Goal: Task Accomplishment & Management: Manage account settings

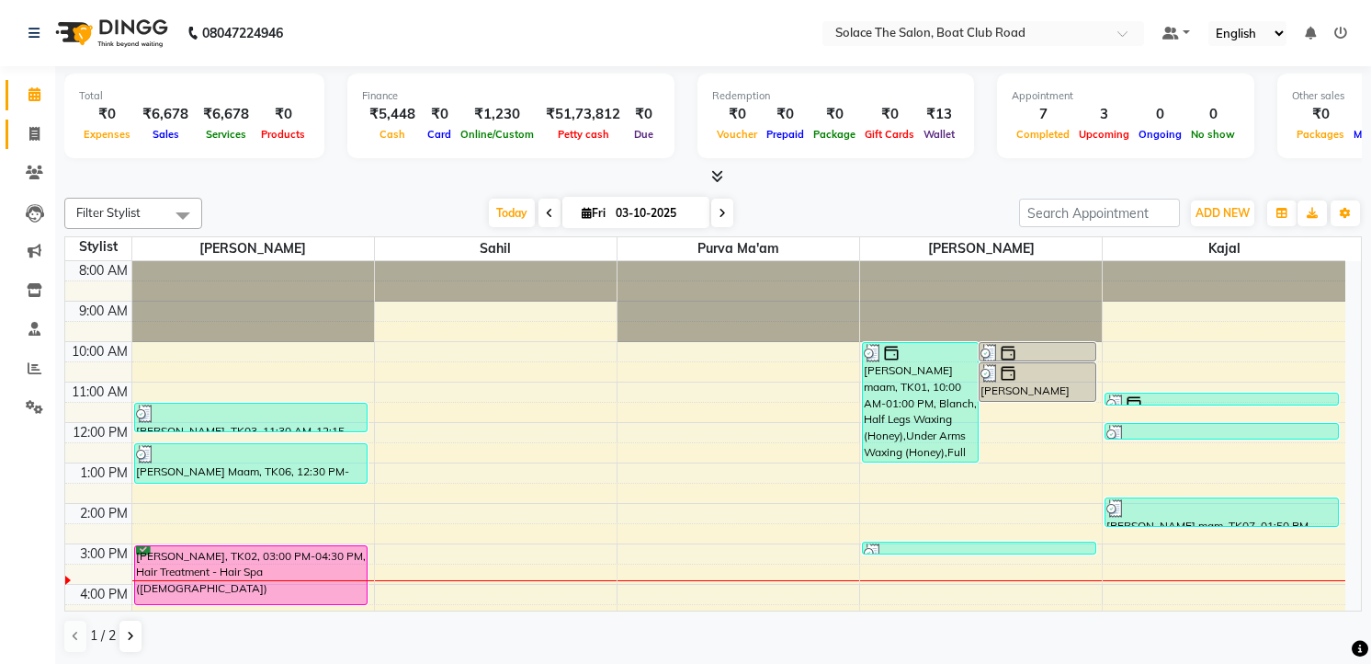
click at [34, 138] on icon at bounding box center [34, 134] width 10 height 14
select select "service"
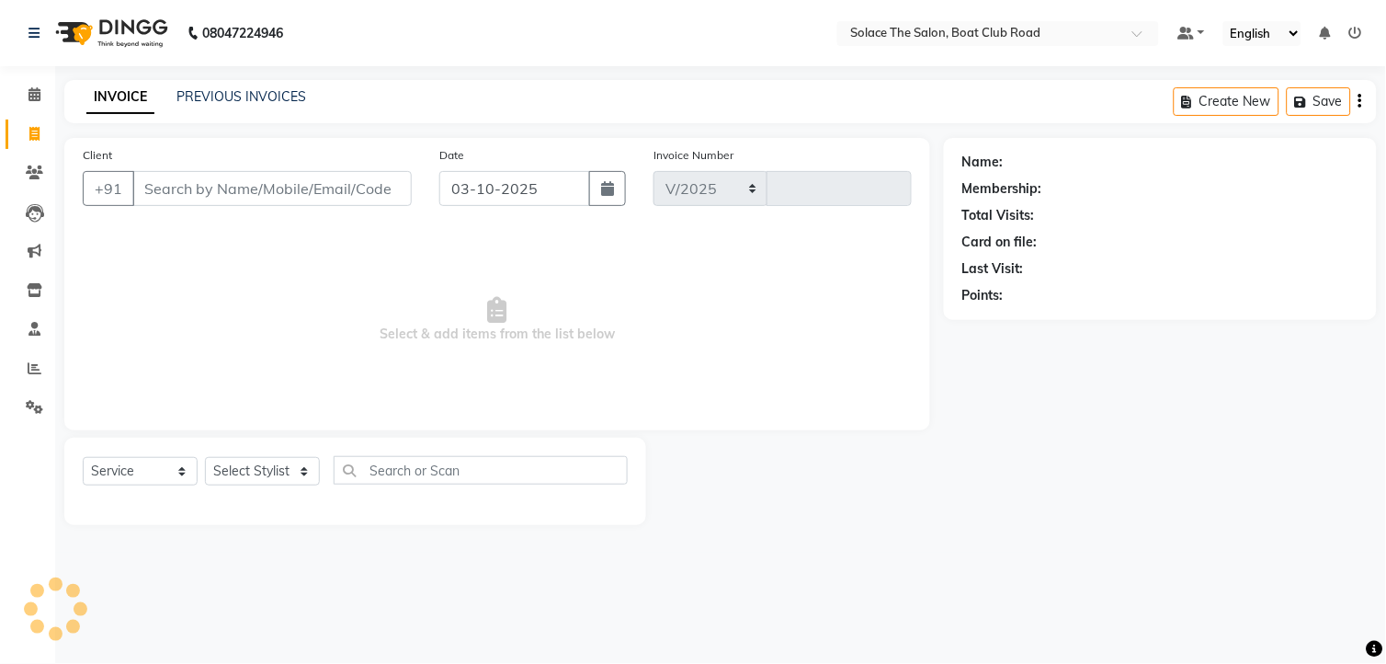
select select "585"
type input "1555"
click at [253, 461] on select "Select Stylist" at bounding box center [262, 471] width 115 height 28
select select "9749"
click at [205, 458] on select "Select Stylist [PERSON_NAME] [PERSON_NAME] [PERSON_NAME] Front Desk Kajal [PERS…" at bounding box center [262, 471] width 115 height 28
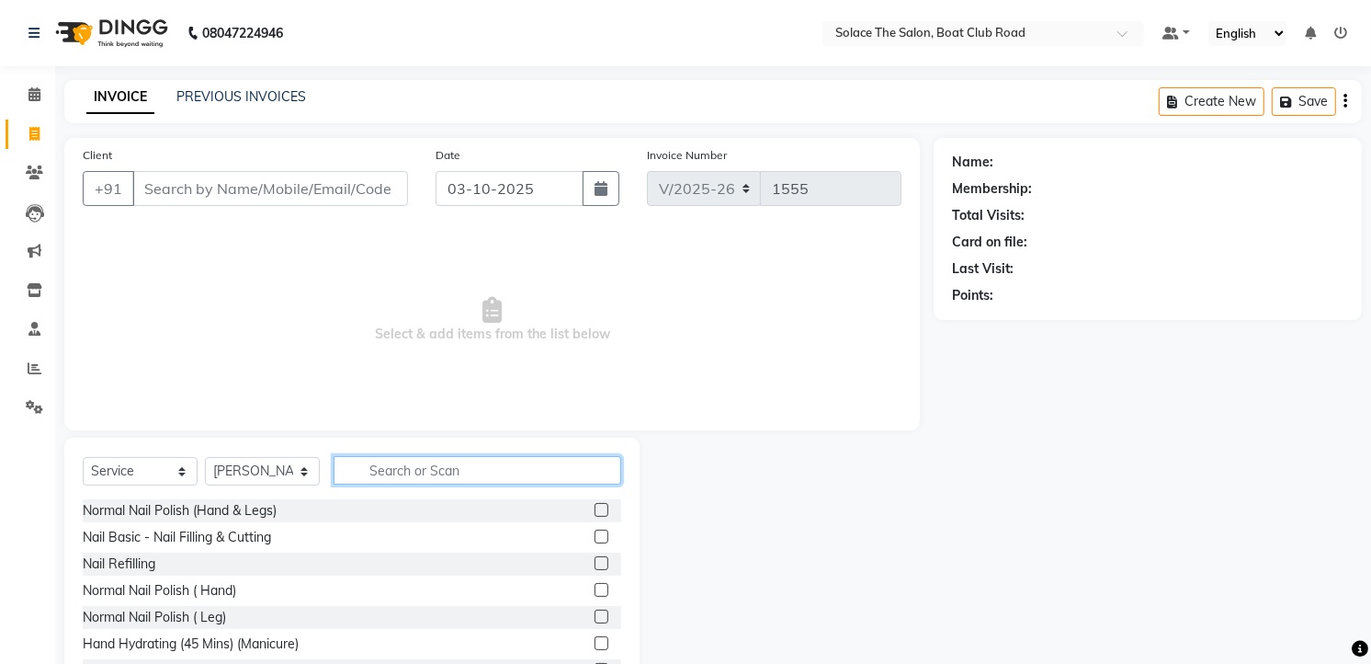
click at [405, 481] on input "text" at bounding box center [478, 470] width 288 height 28
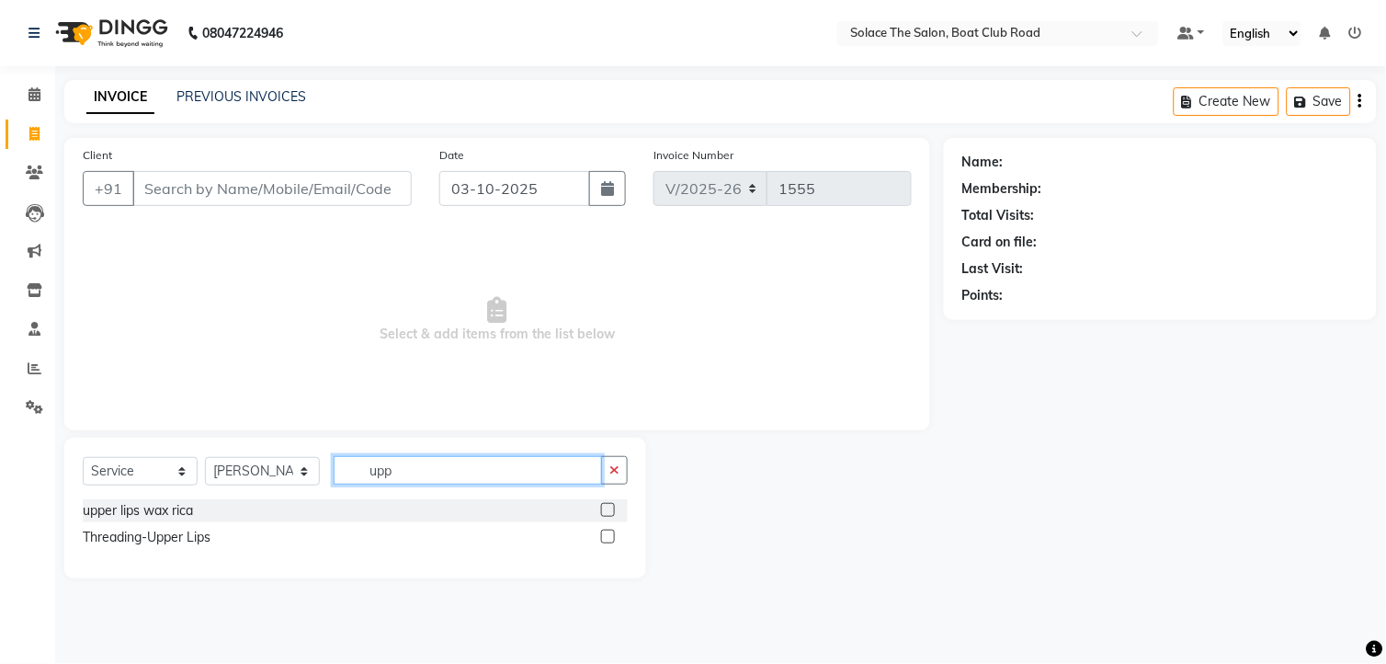
type input "upp"
click at [607, 537] on label at bounding box center [608, 536] width 14 height 14
click at [607, 537] on input "checkbox" at bounding box center [607, 537] width 12 height 12
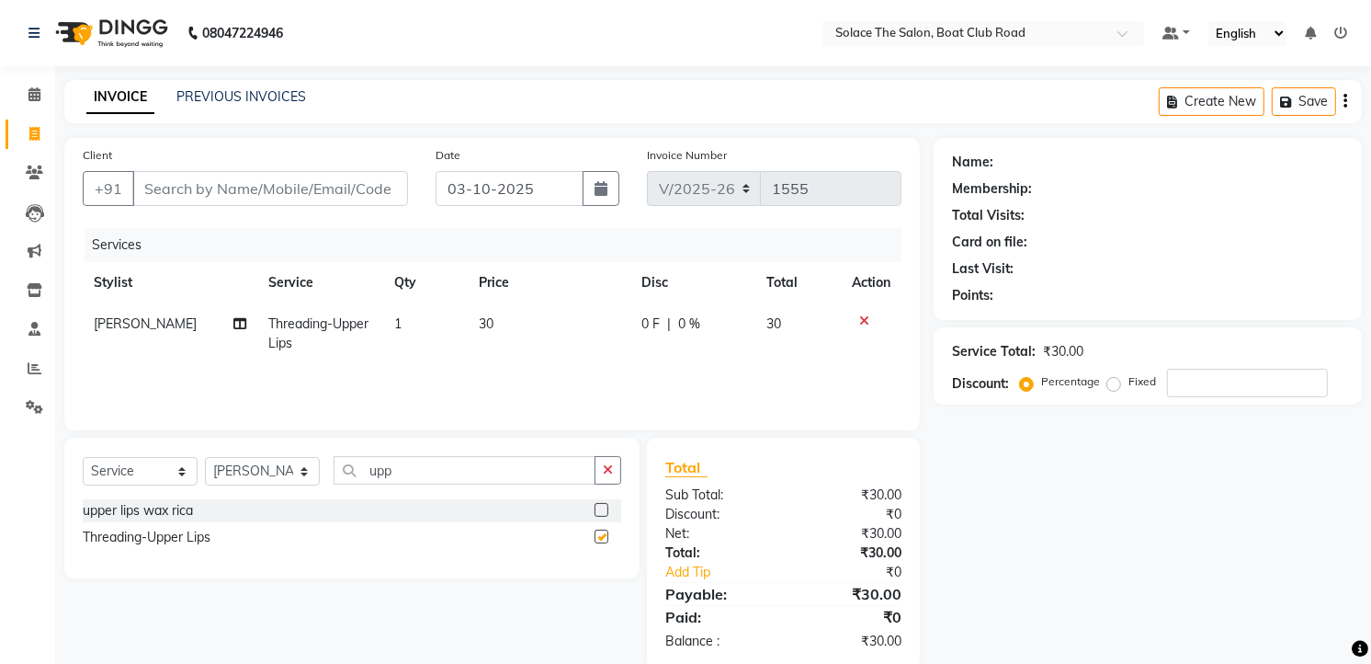
checkbox input "false"
click at [300, 188] on input "Client" at bounding box center [270, 188] width 276 height 35
type input "7"
type input "0"
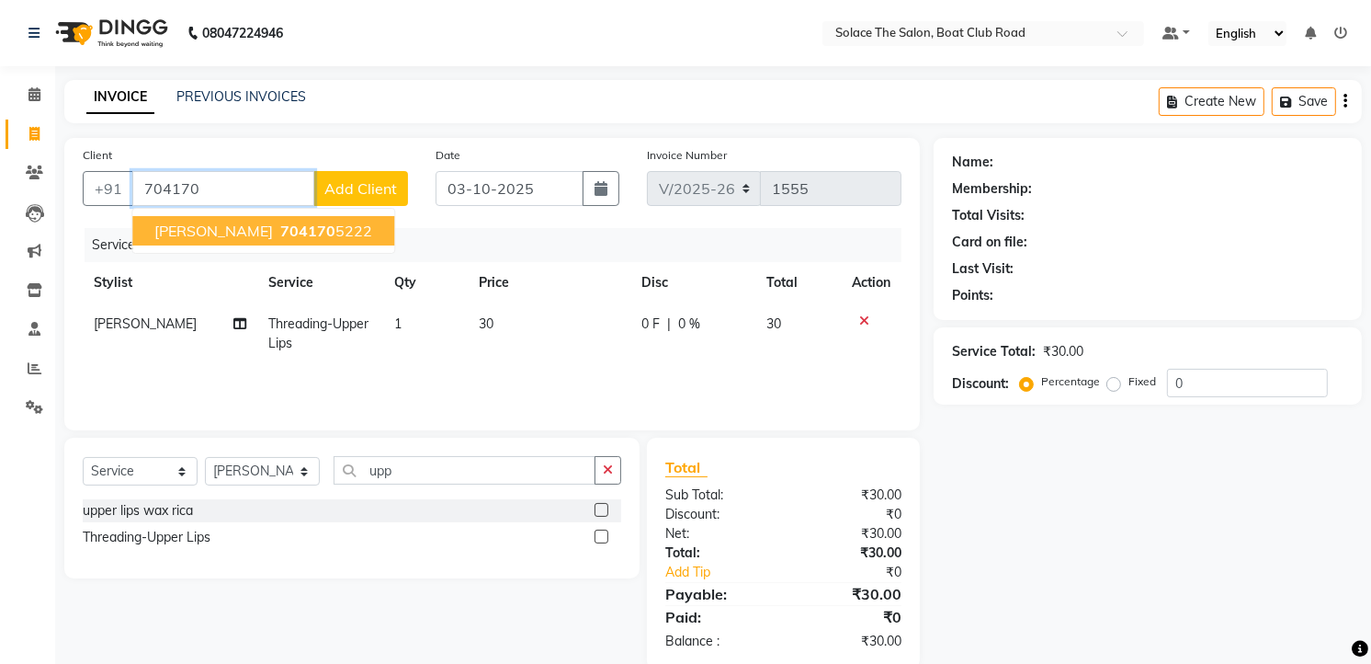
click at [318, 226] on ngb-highlight "704170 5222" at bounding box center [325, 230] width 96 height 18
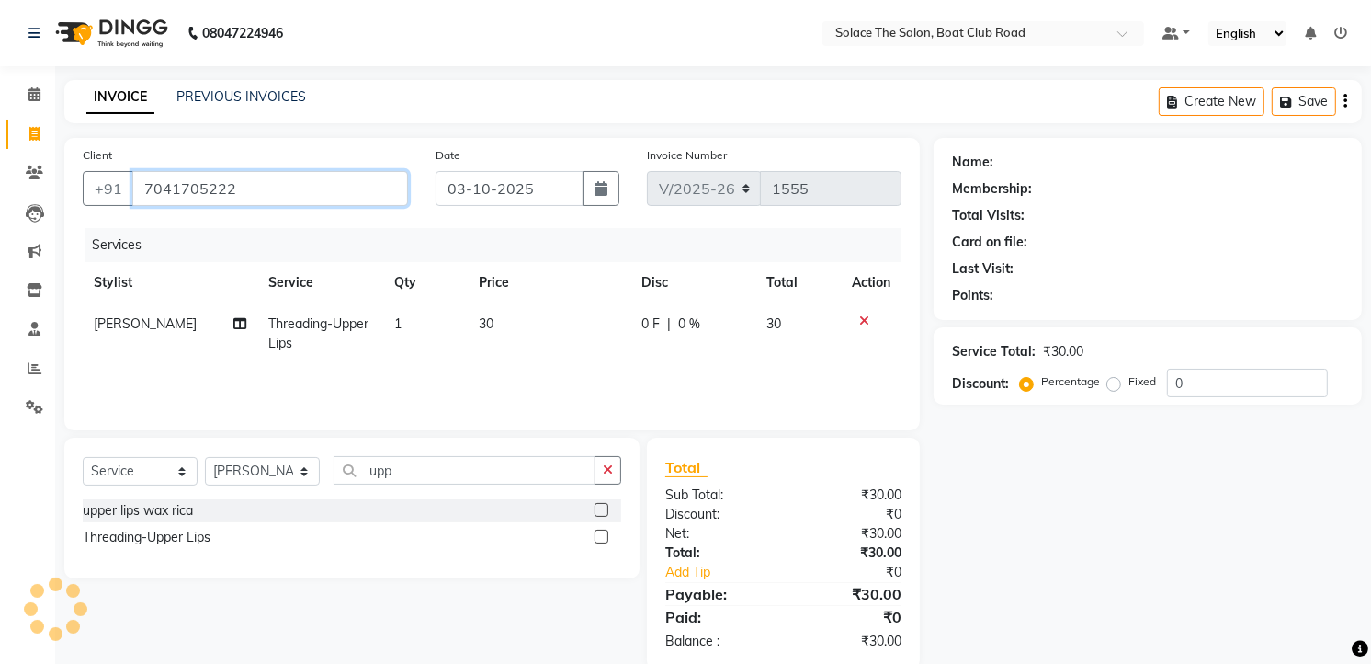
type input "7041705222"
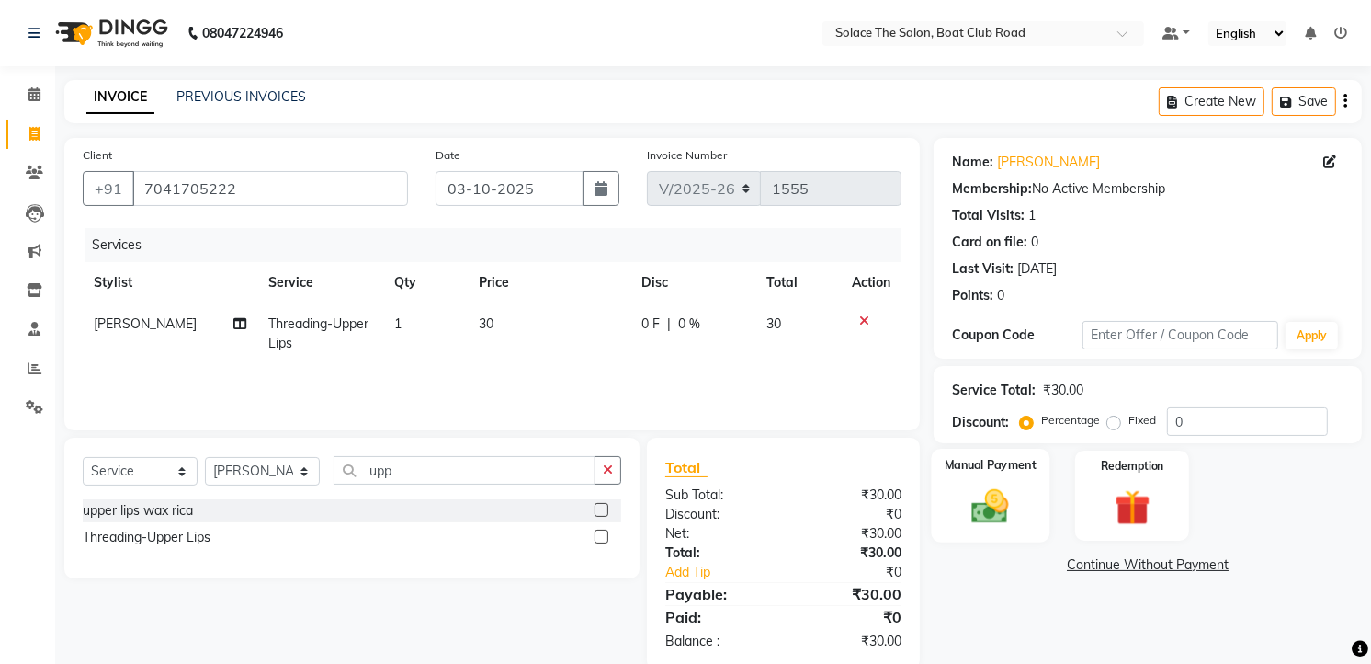
click at [954, 505] on div "Manual Payment" at bounding box center [991, 495] width 119 height 94
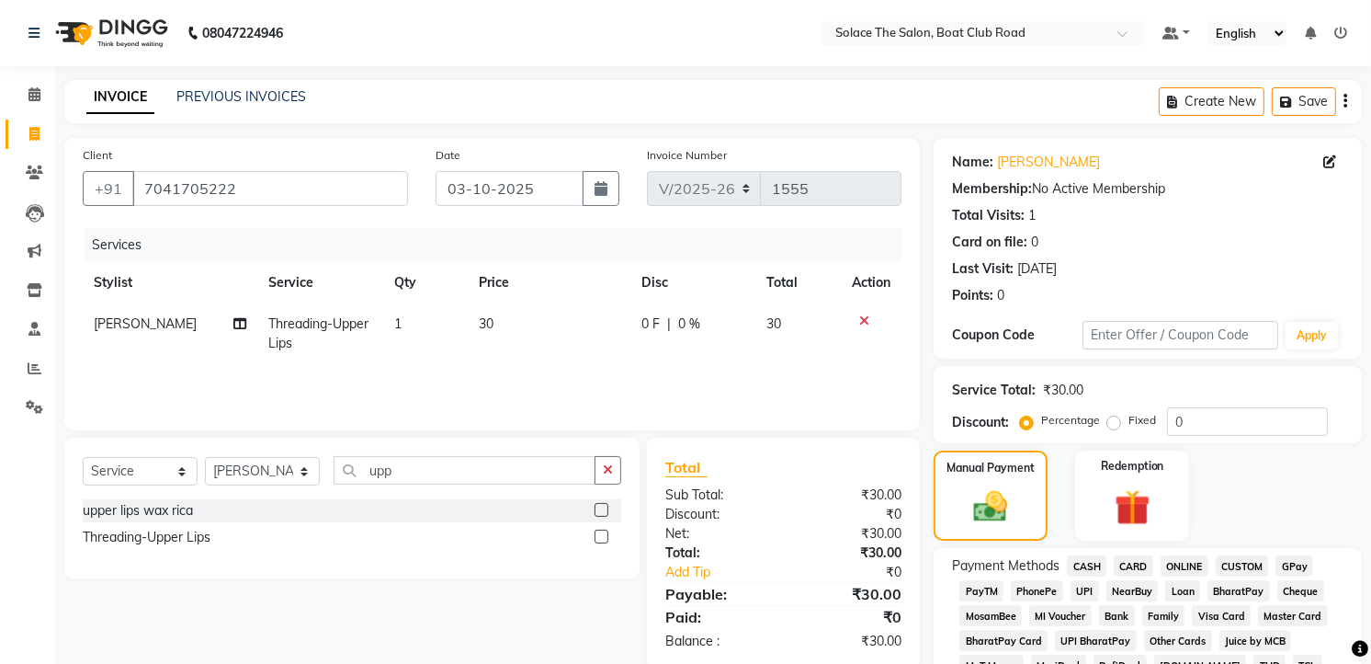
click at [1283, 561] on span "GPay" at bounding box center [1295, 565] width 38 height 21
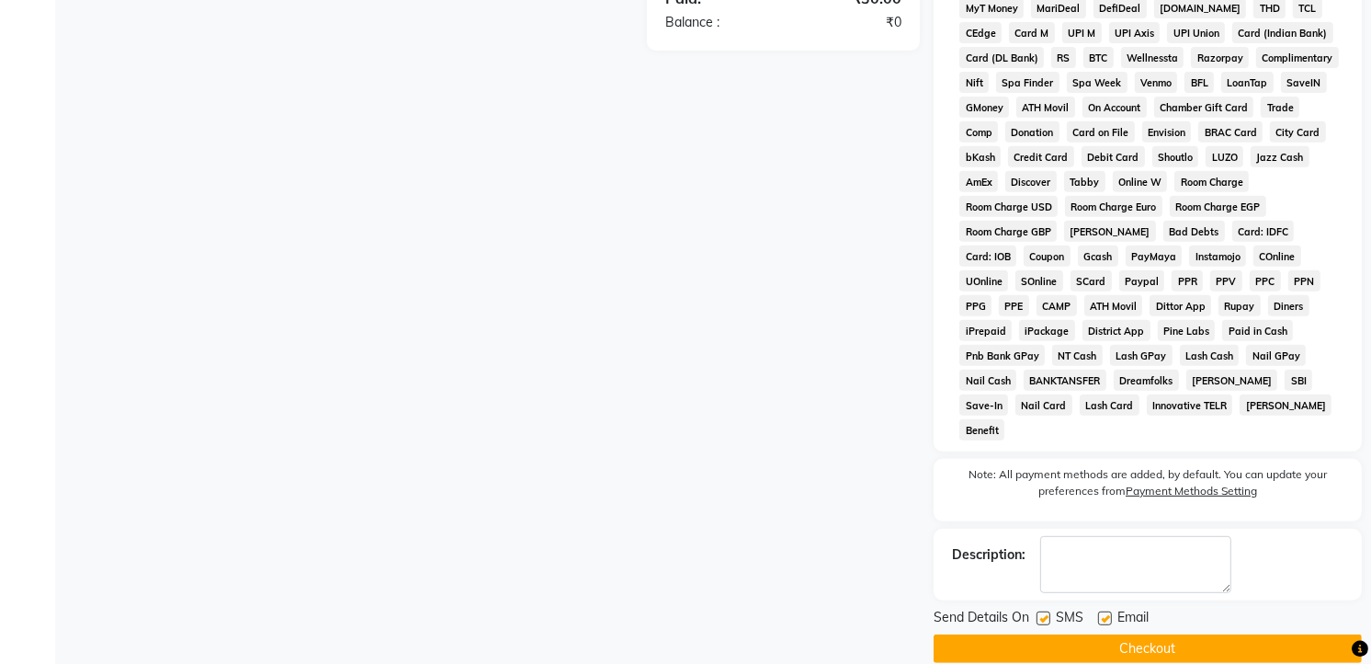
click at [1158, 634] on button "Checkout" at bounding box center [1148, 648] width 428 height 28
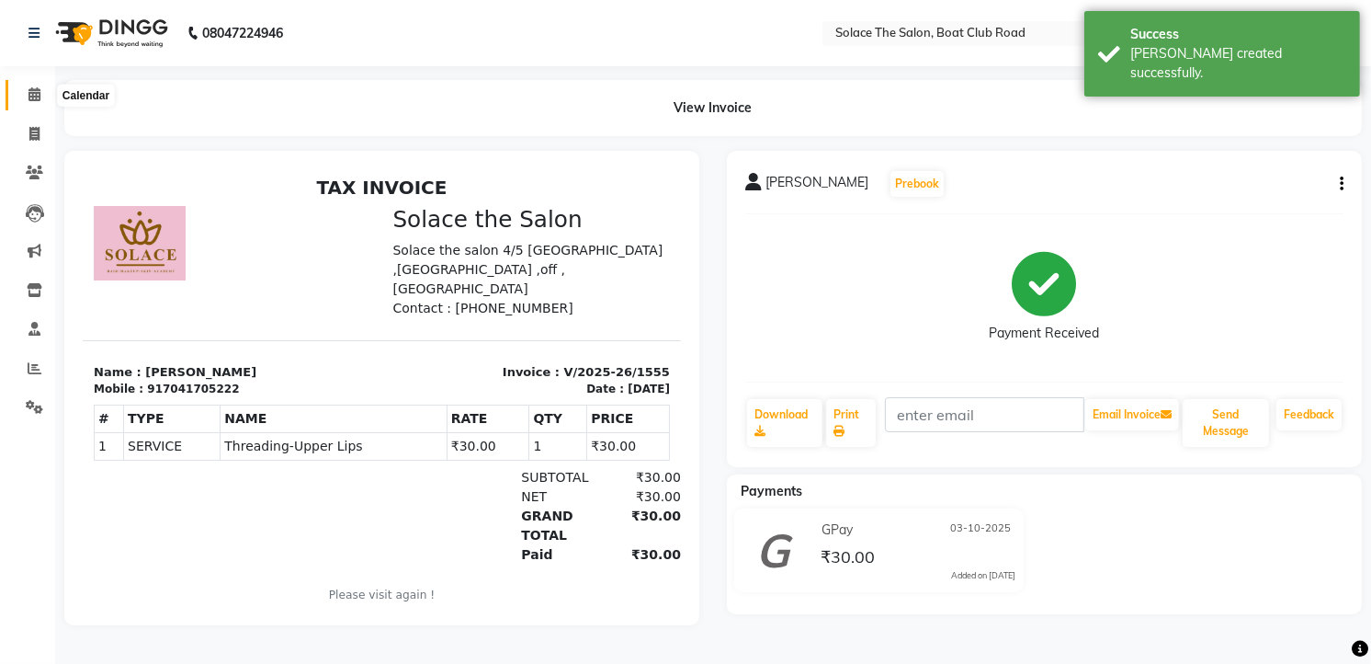
click at [29, 92] on icon at bounding box center [34, 94] width 12 height 14
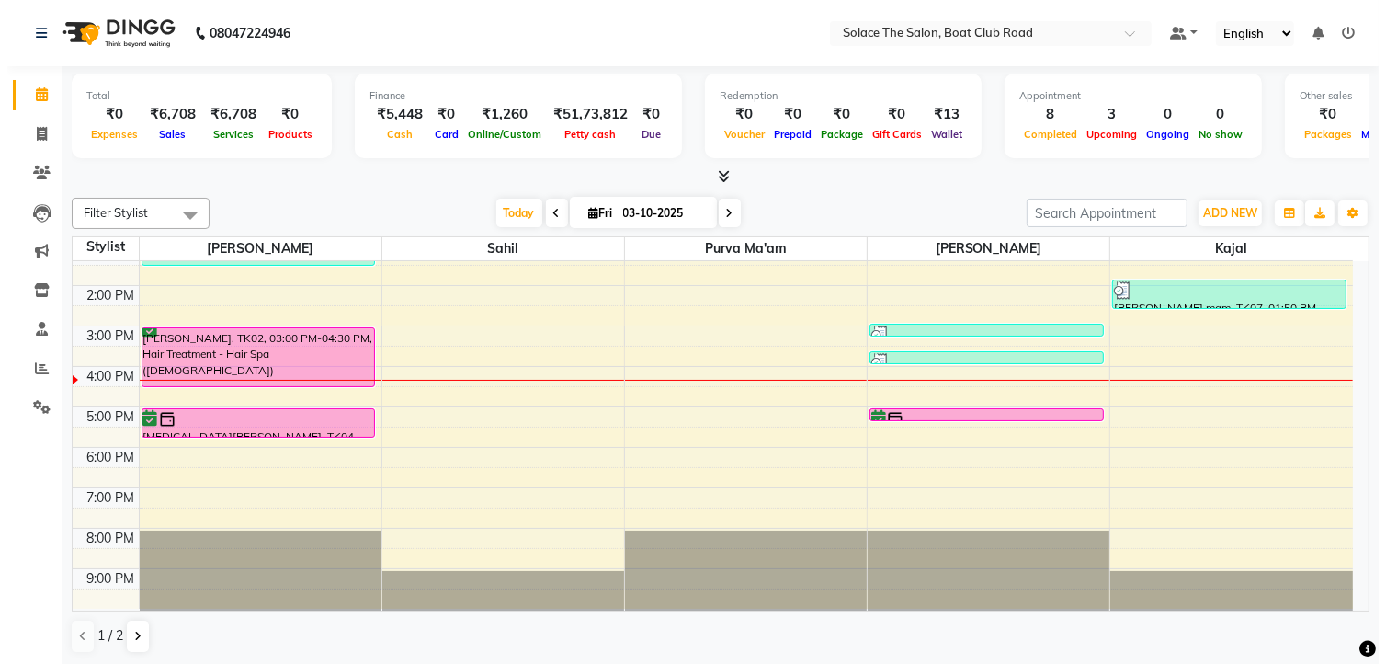
scroll to position [1, 0]
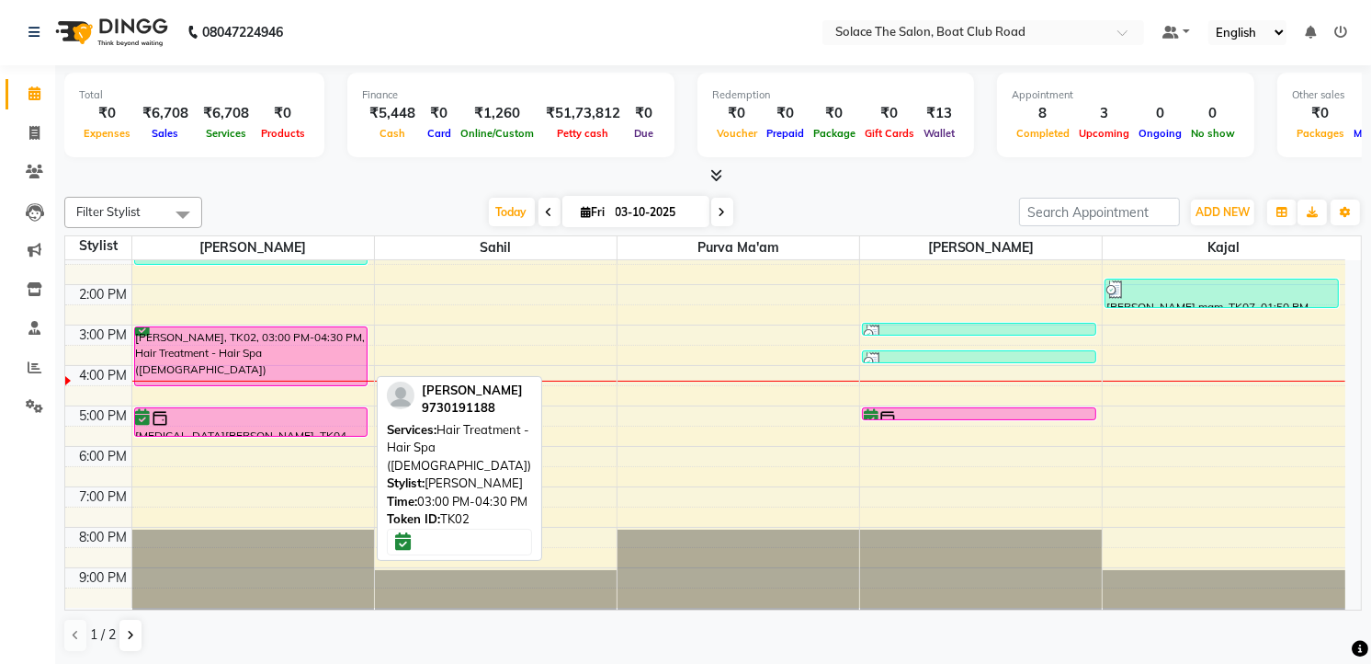
click at [336, 351] on div "[PERSON_NAME], TK02, 03:00 PM-04:30 PM, Hair Treatment - Hair Spa ([DEMOGRAPHIC…" at bounding box center [251, 356] width 233 height 58
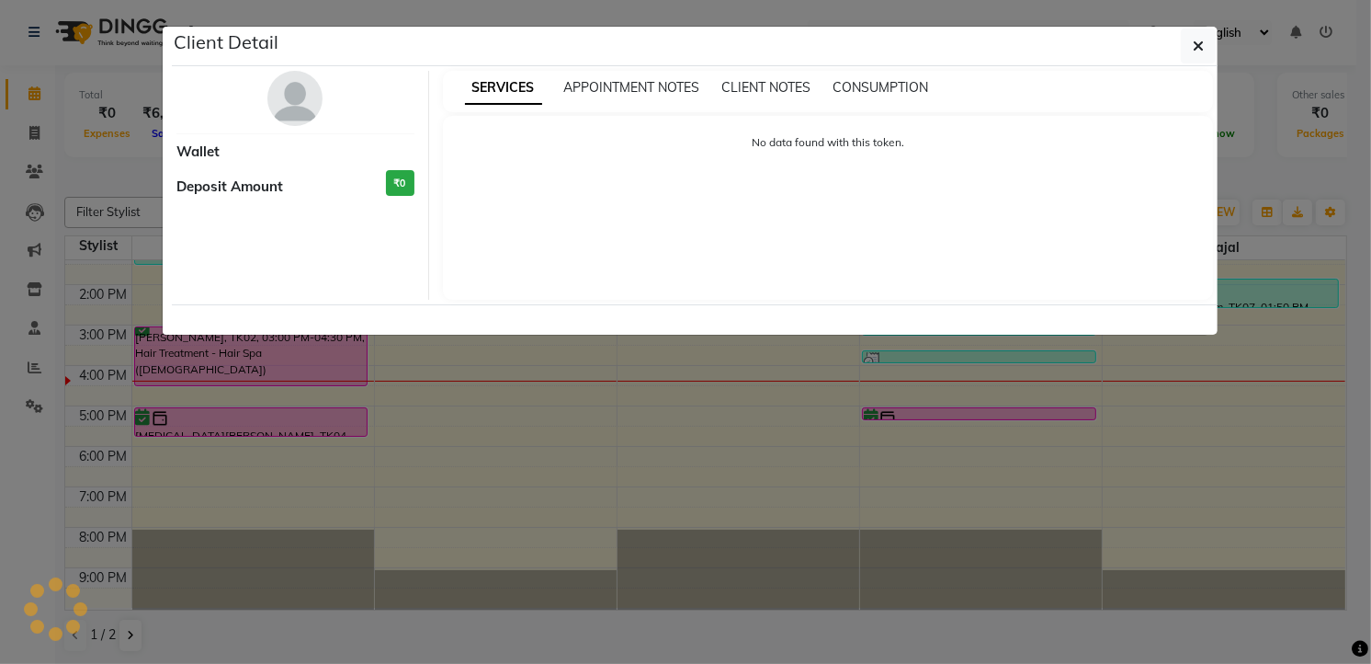
select select "6"
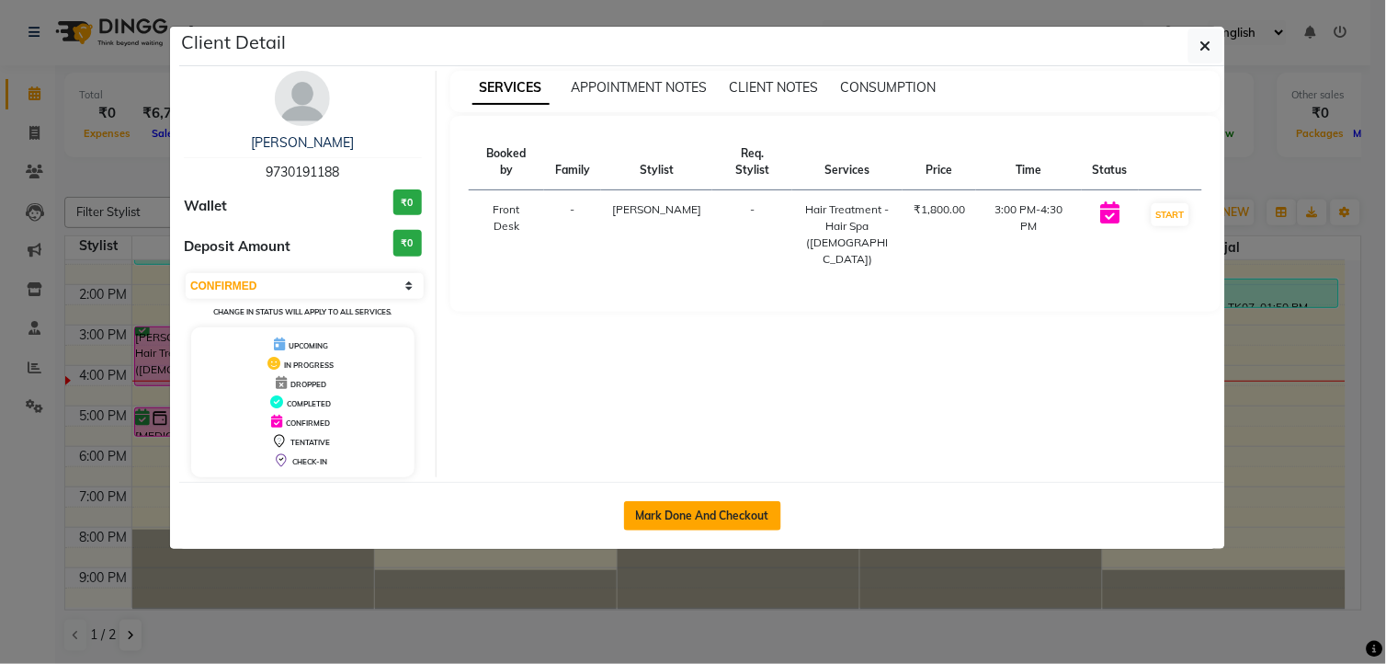
click at [676, 526] on button "Mark Done And Checkout" at bounding box center [702, 515] width 157 height 29
select select "service"
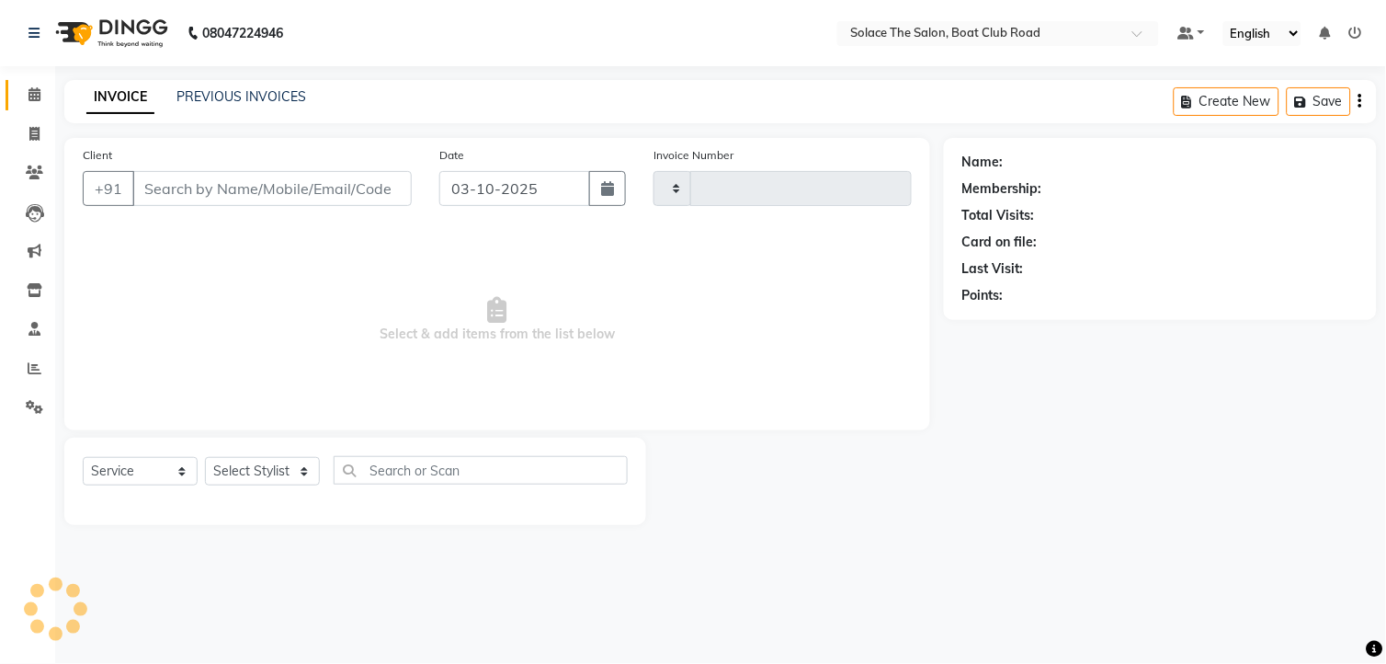
select select "585"
type input "1556"
type input "9730191188"
select select "9746"
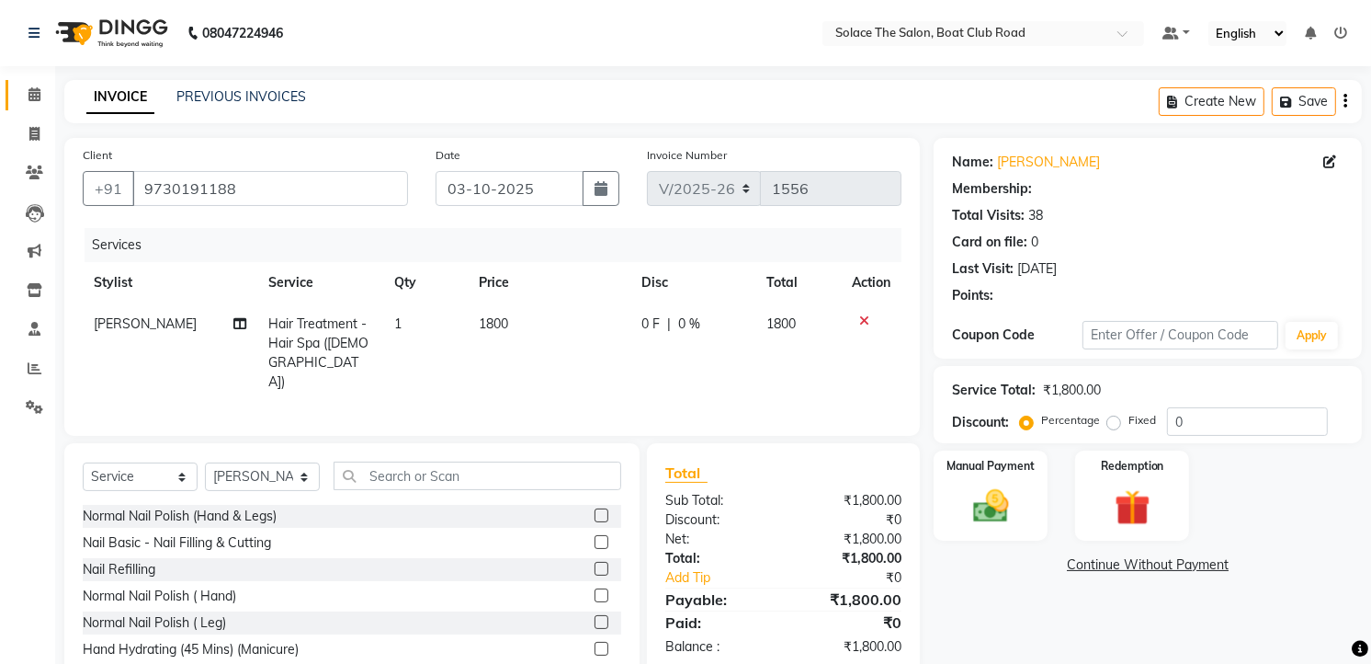
select select "1: Object"
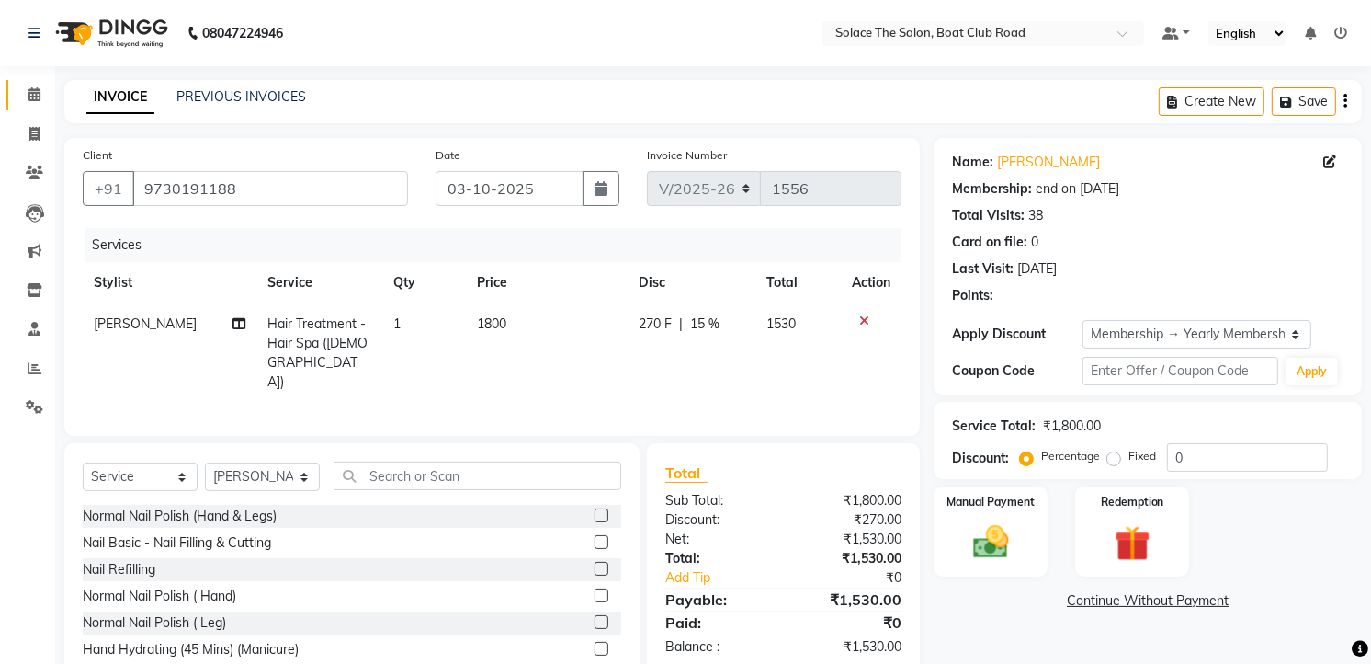
type input "15"
click at [970, 521] on img at bounding box center [991, 542] width 60 height 42
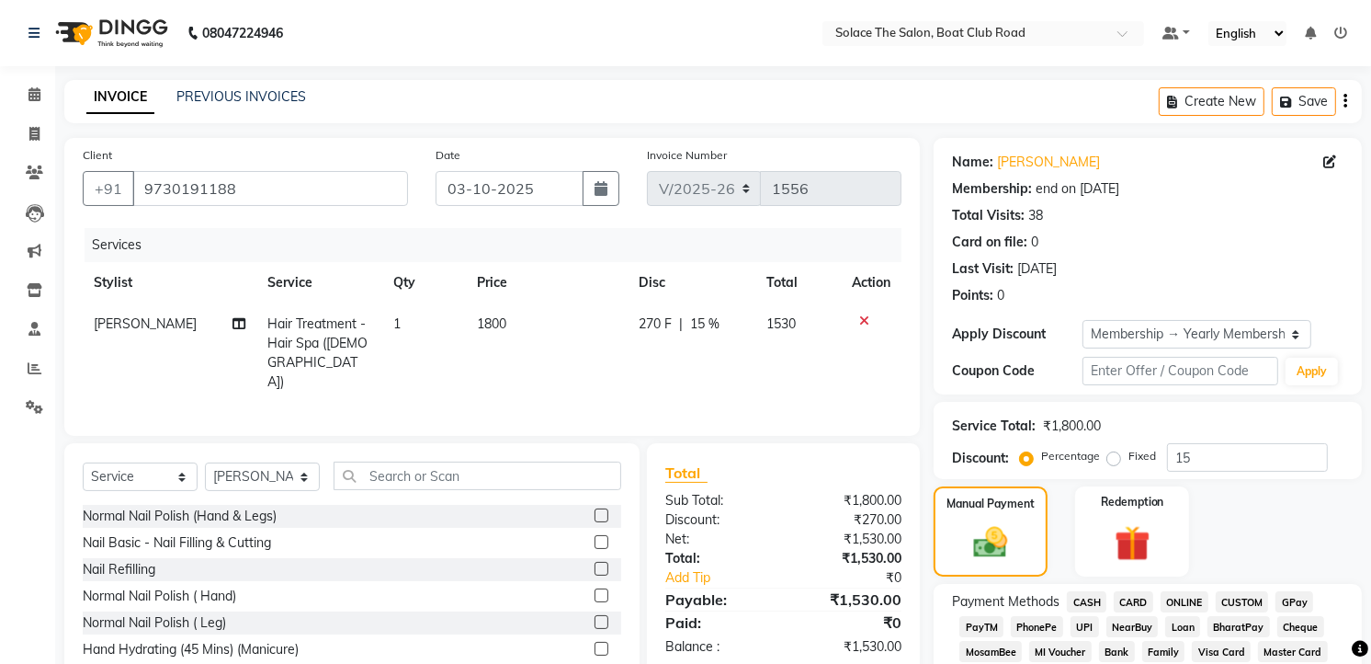
click at [1289, 591] on span "GPay" at bounding box center [1295, 601] width 38 height 21
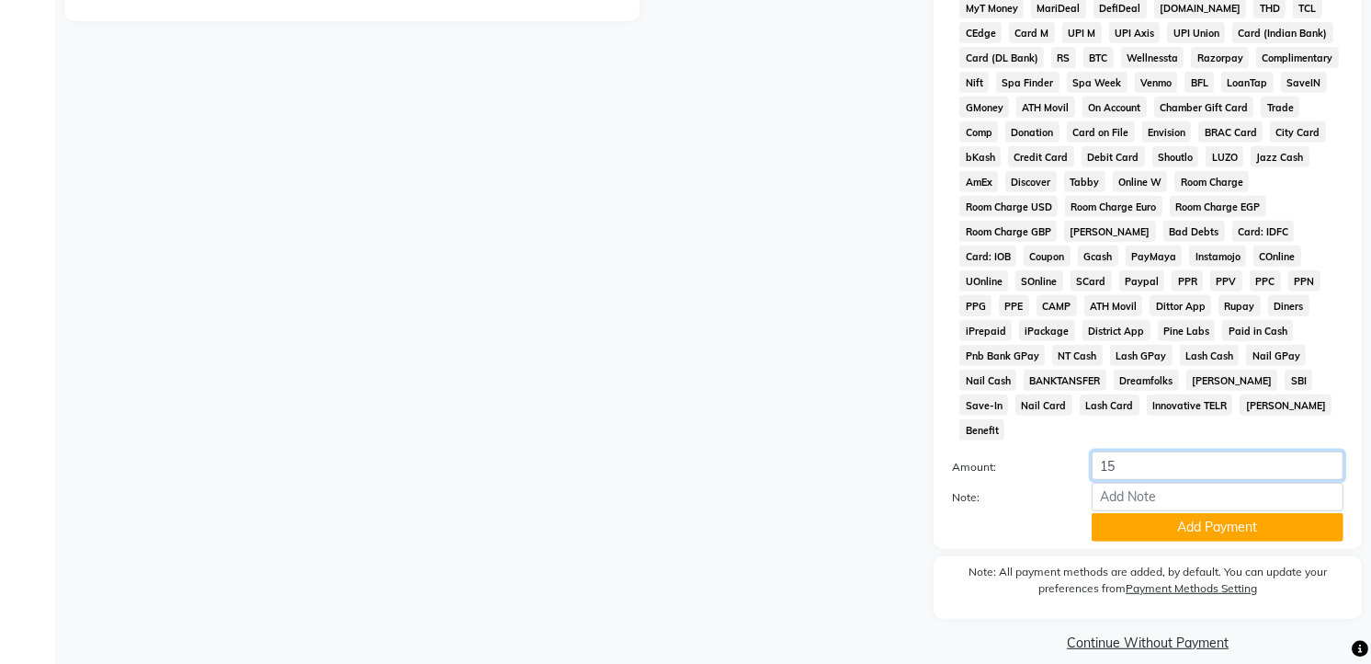
type input "1"
type input "1730"
click at [1183, 513] on button "Add Payment" at bounding box center [1218, 527] width 252 height 28
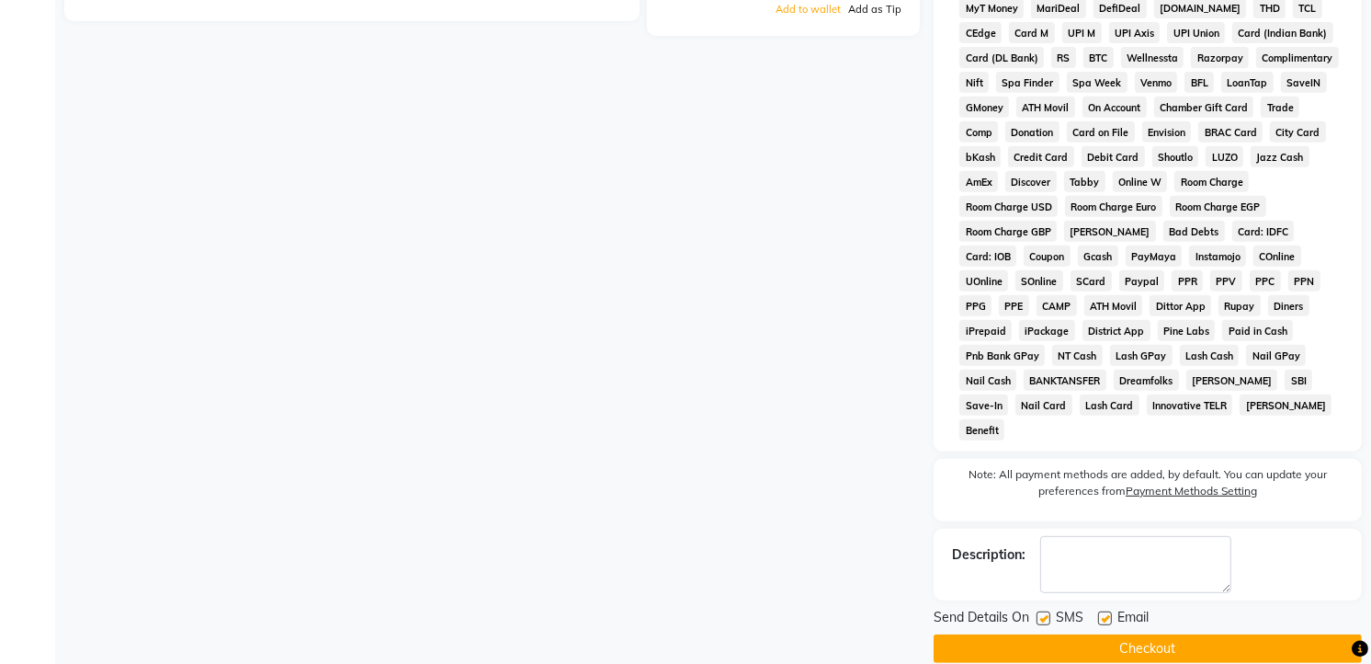
scroll to position [387, 0]
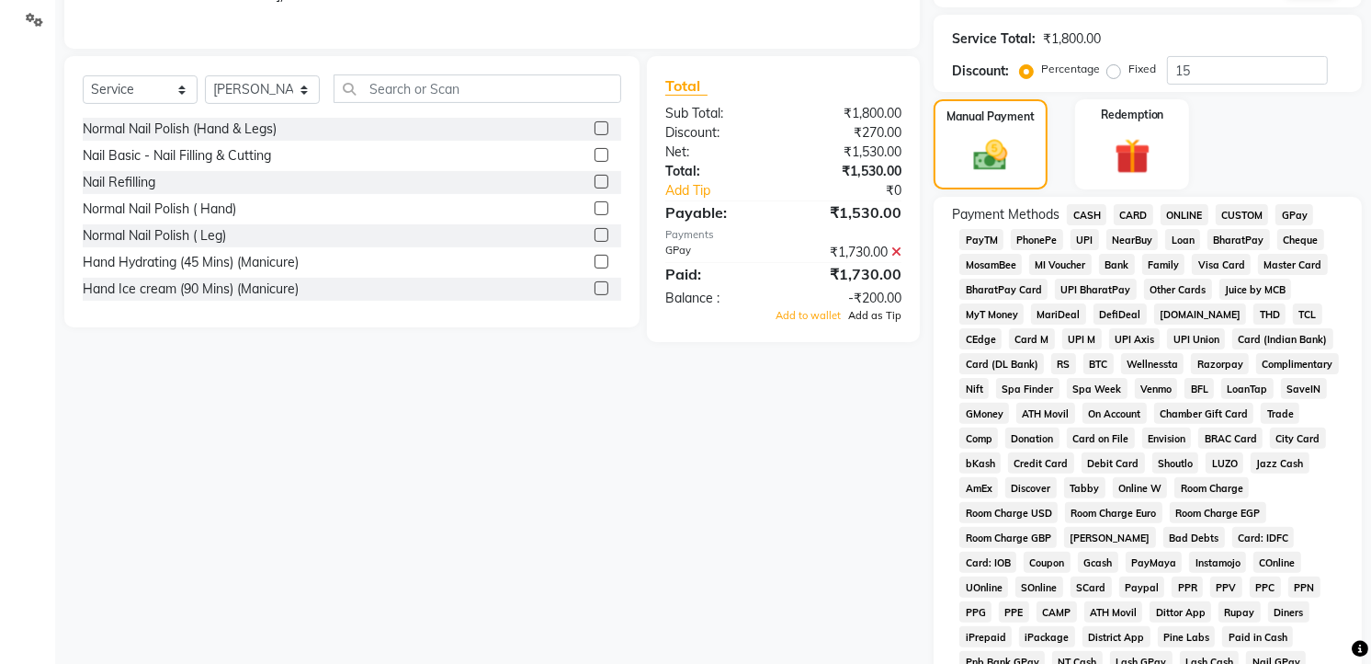
click at [866, 313] on span "Add as Tip" at bounding box center [874, 315] width 53 height 13
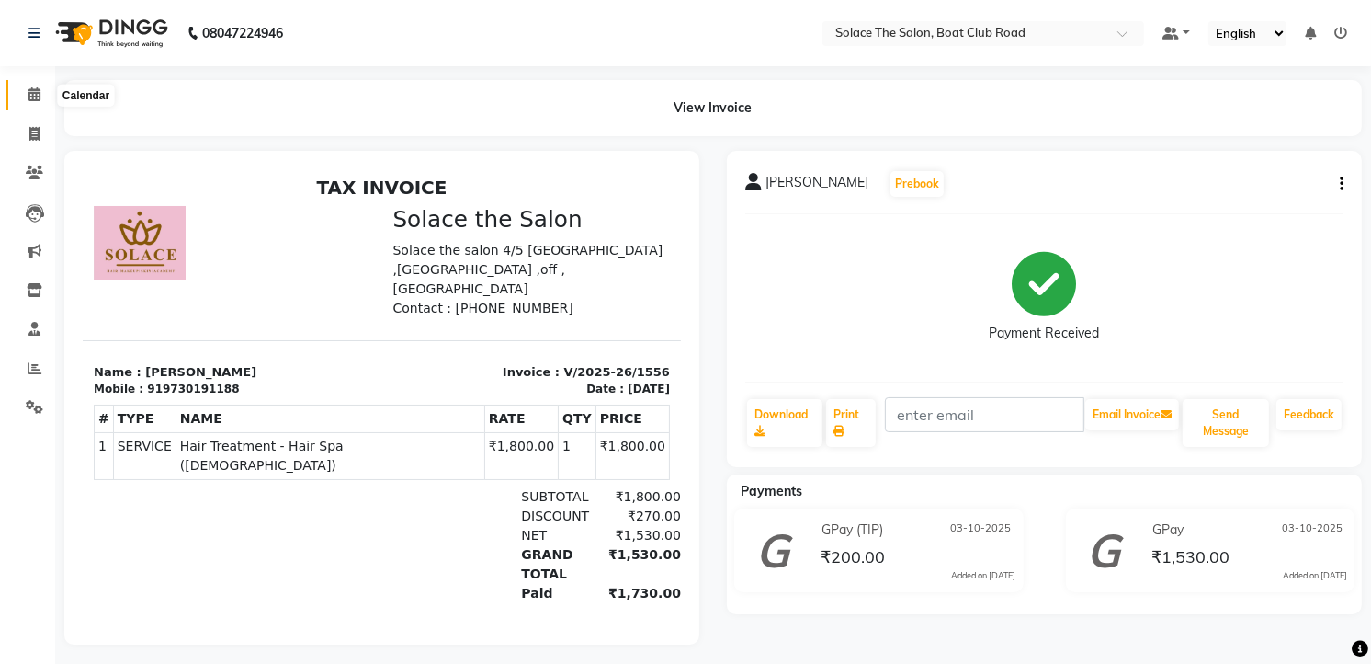
click at [41, 92] on span at bounding box center [34, 95] width 32 height 21
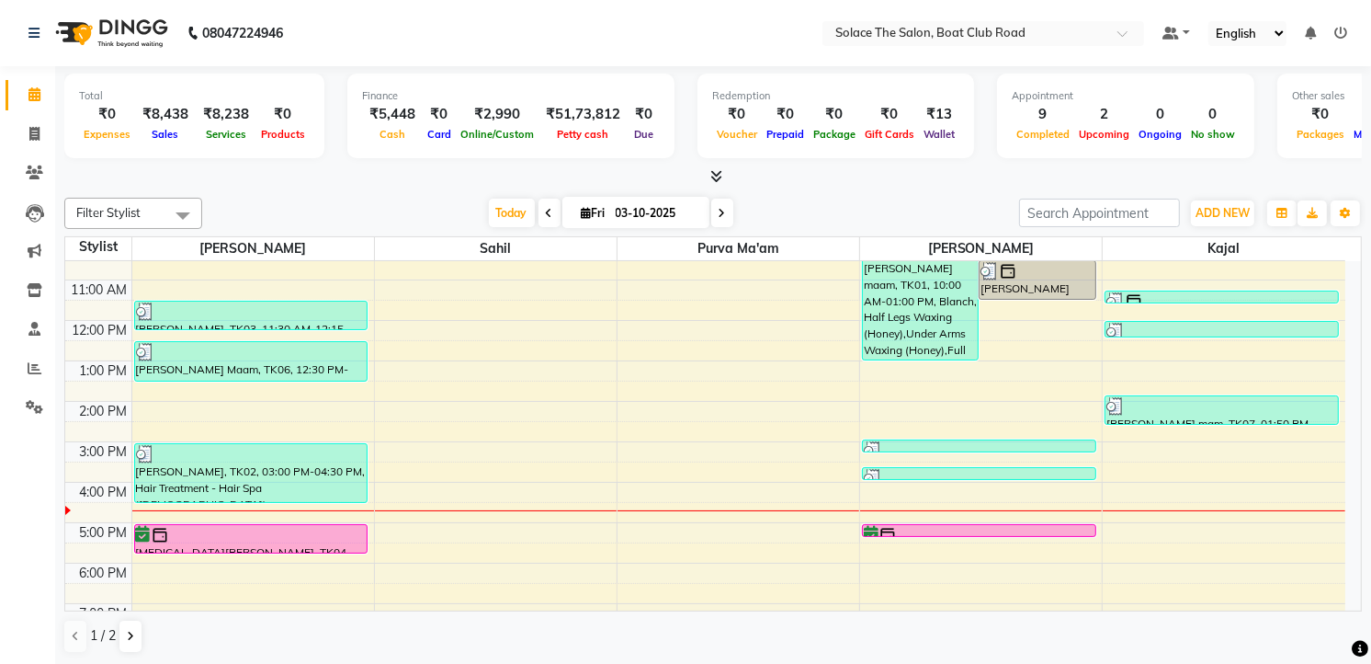
scroll to position [218, 0]
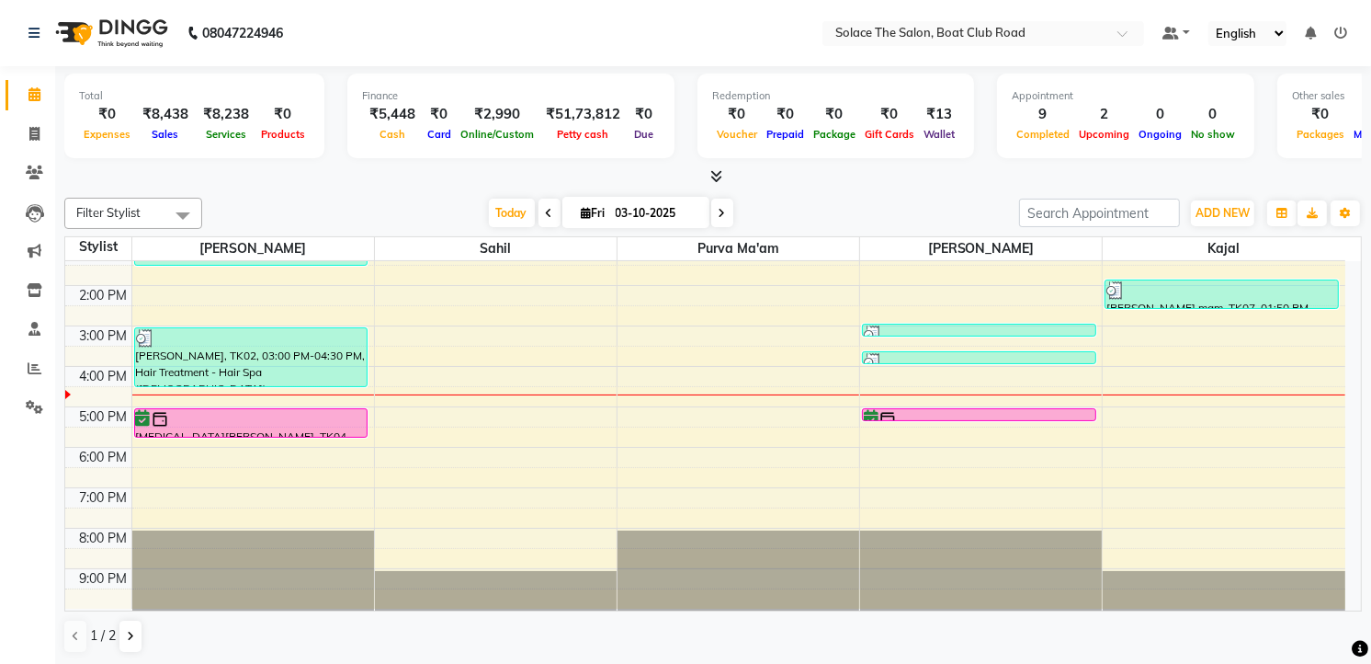
click at [719, 211] on icon at bounding box center [722, 213] width 7 height 11
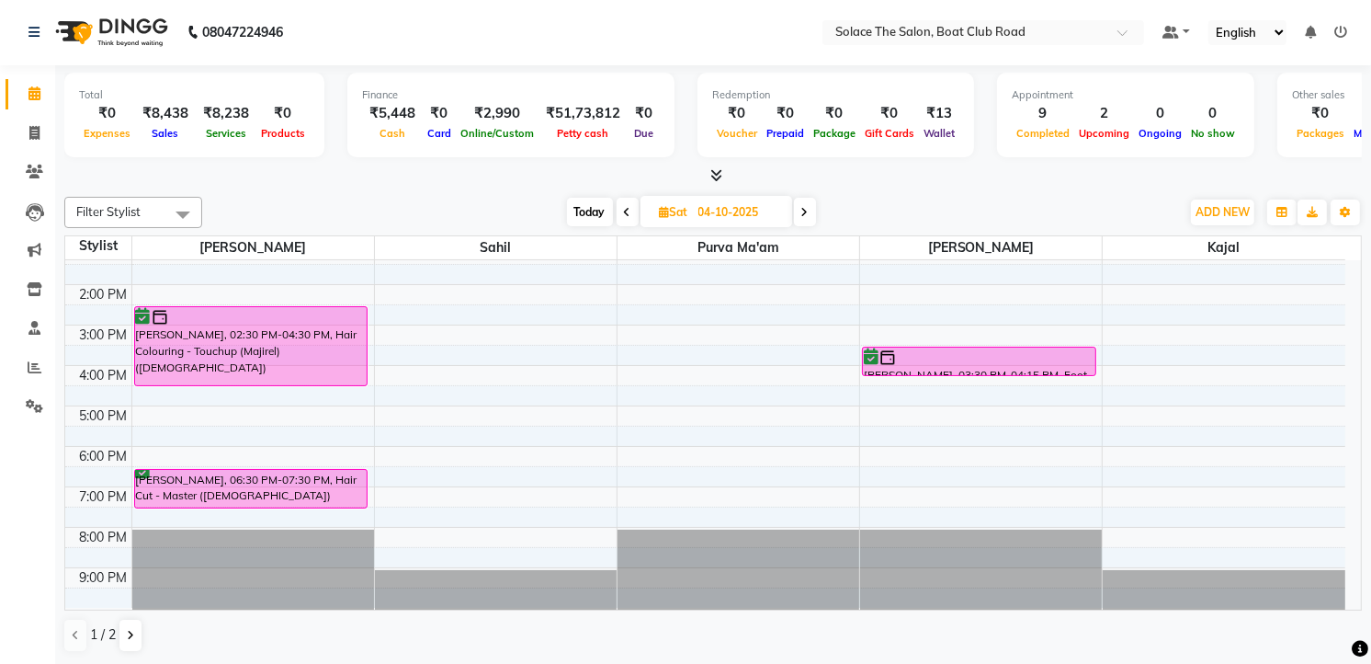
click at [806, 209] on icon at bounding box center [804, 212] width 7 height 11
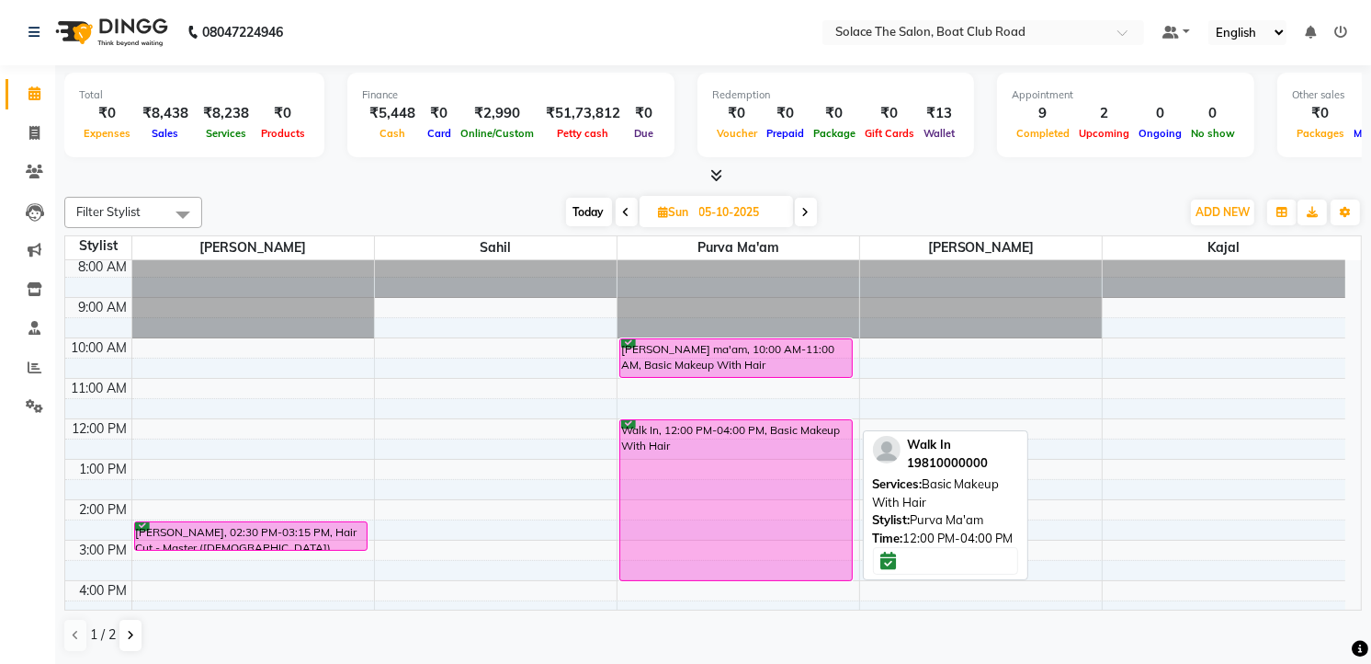
scroll to position [0, 0]
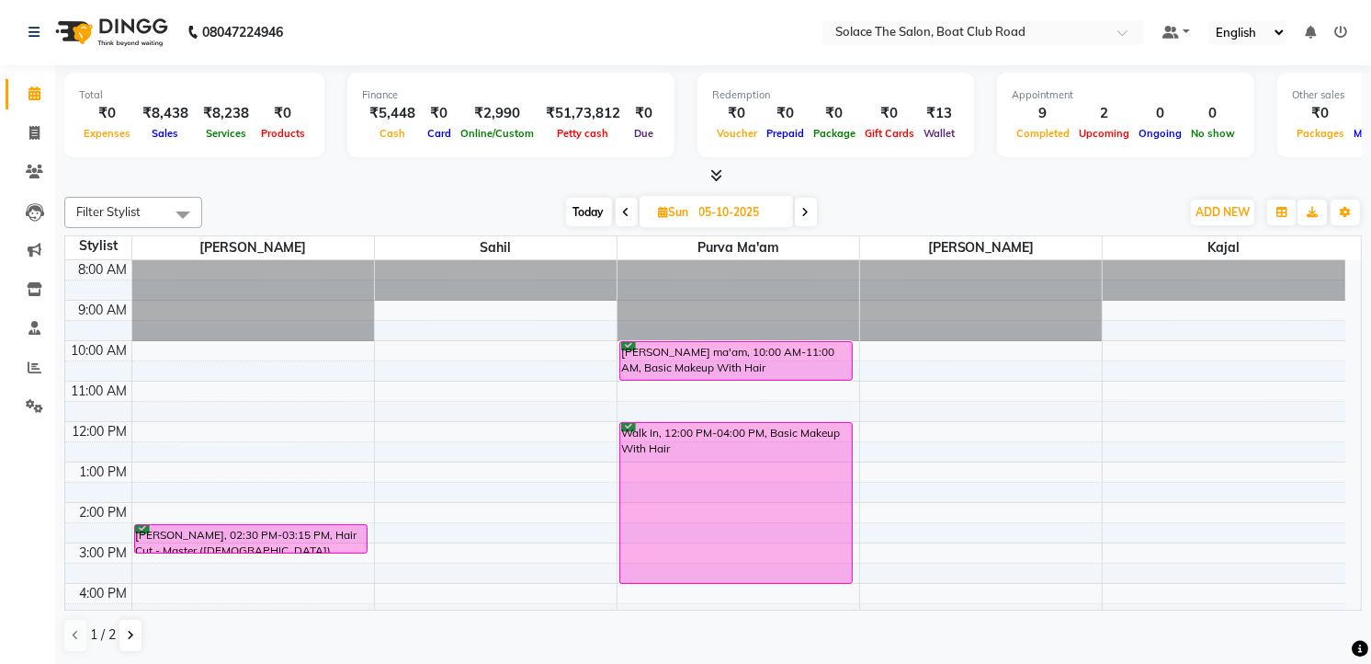
click at [806, 208] on icon at bounding box center [805, 212] width 7 height 11
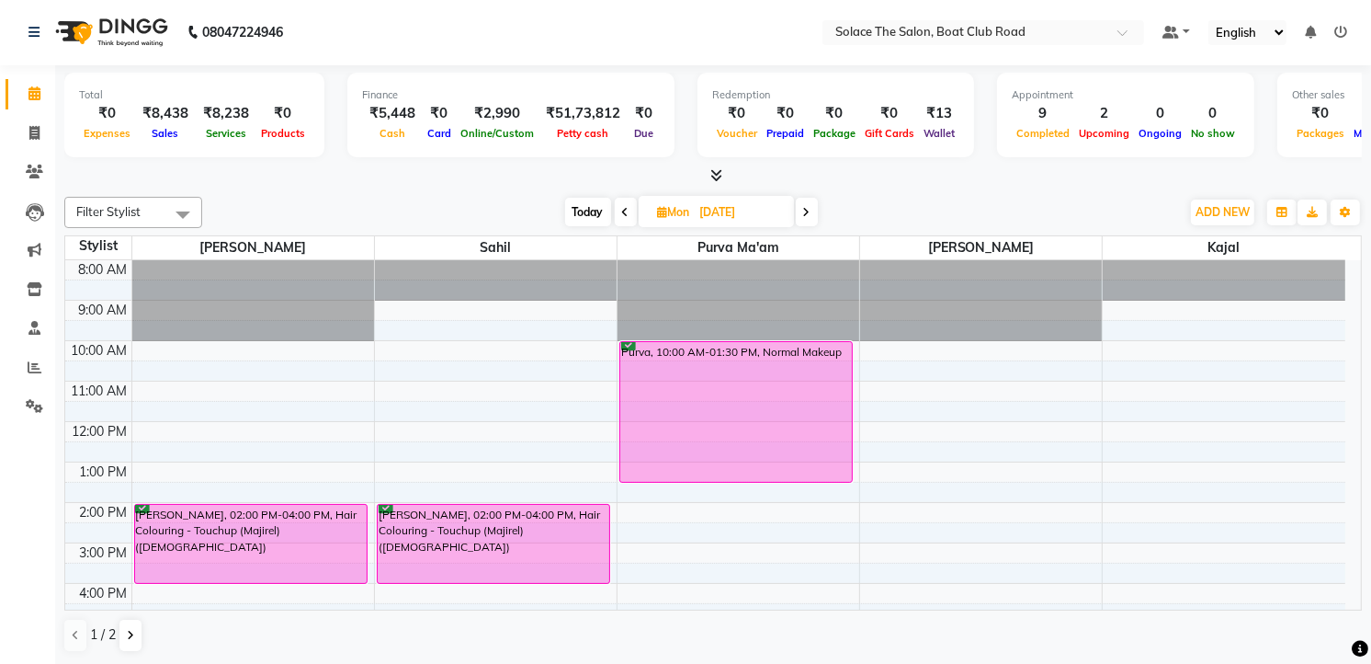
click at [804, 208] on icon at bounding box center [806, 212] width 7 height 11
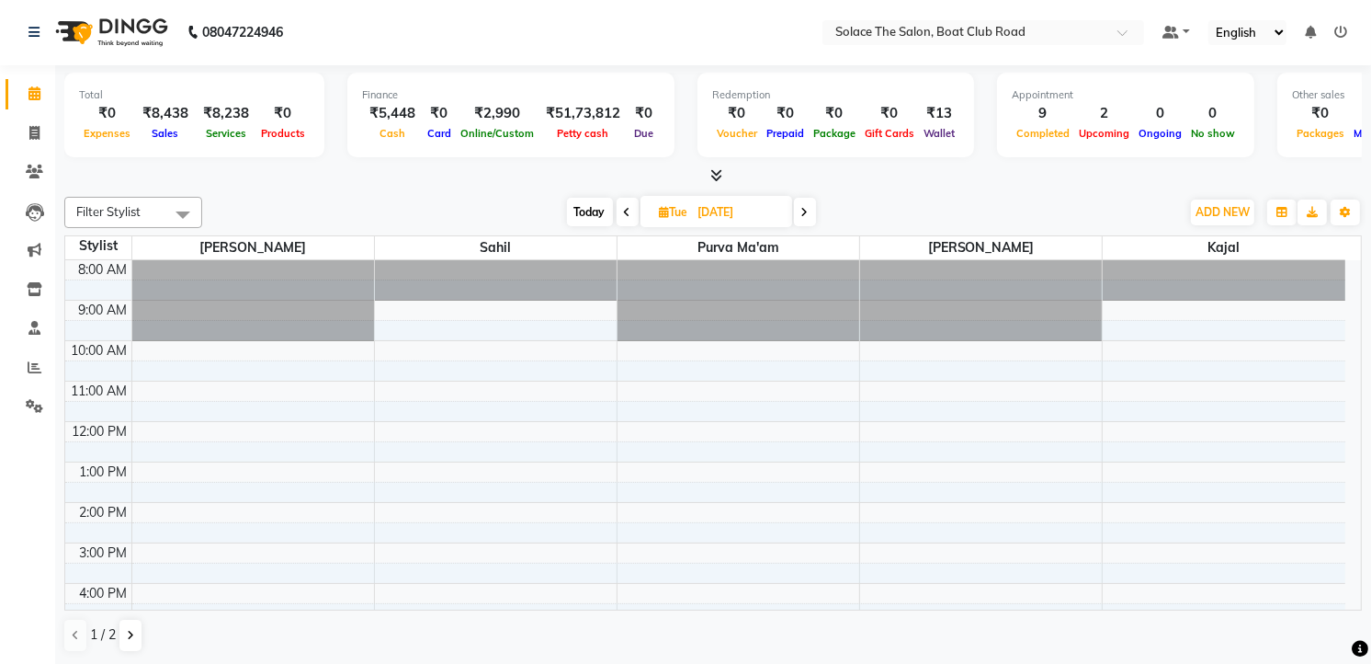
click at [801, 207] on icon at bounding box center [804, 212] width 7 height 11
click at [575, 210] on span "Today" at bounding box center [587, 213] width 46 height 28
type input "03-10-2025"
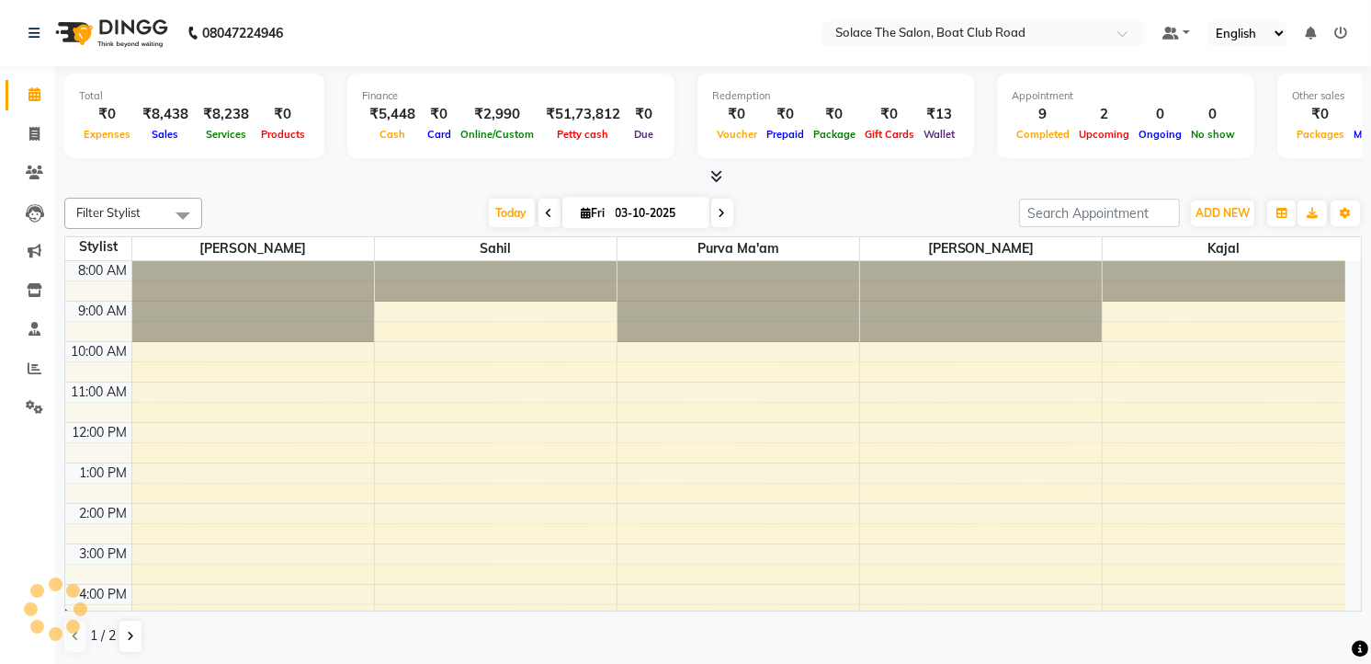
scroll to position [219, 0]
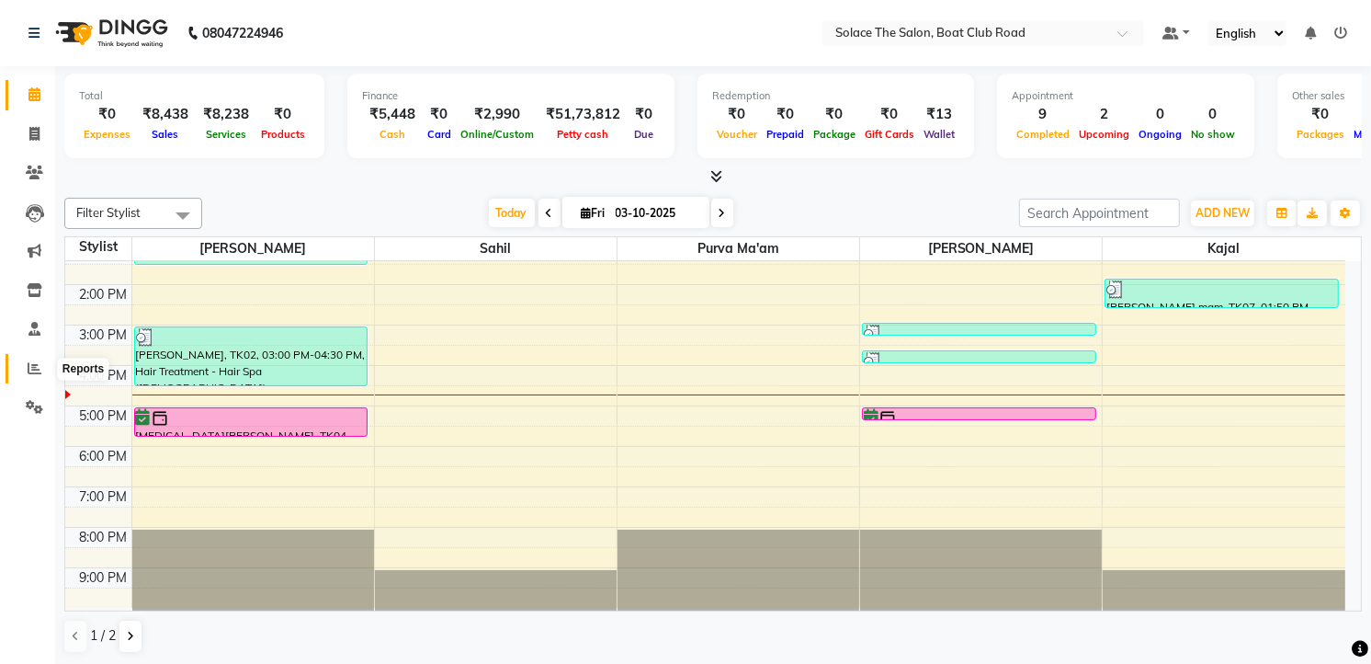
click at [30, 363] on icon at bounding box center [35, 368] width 14 height 14
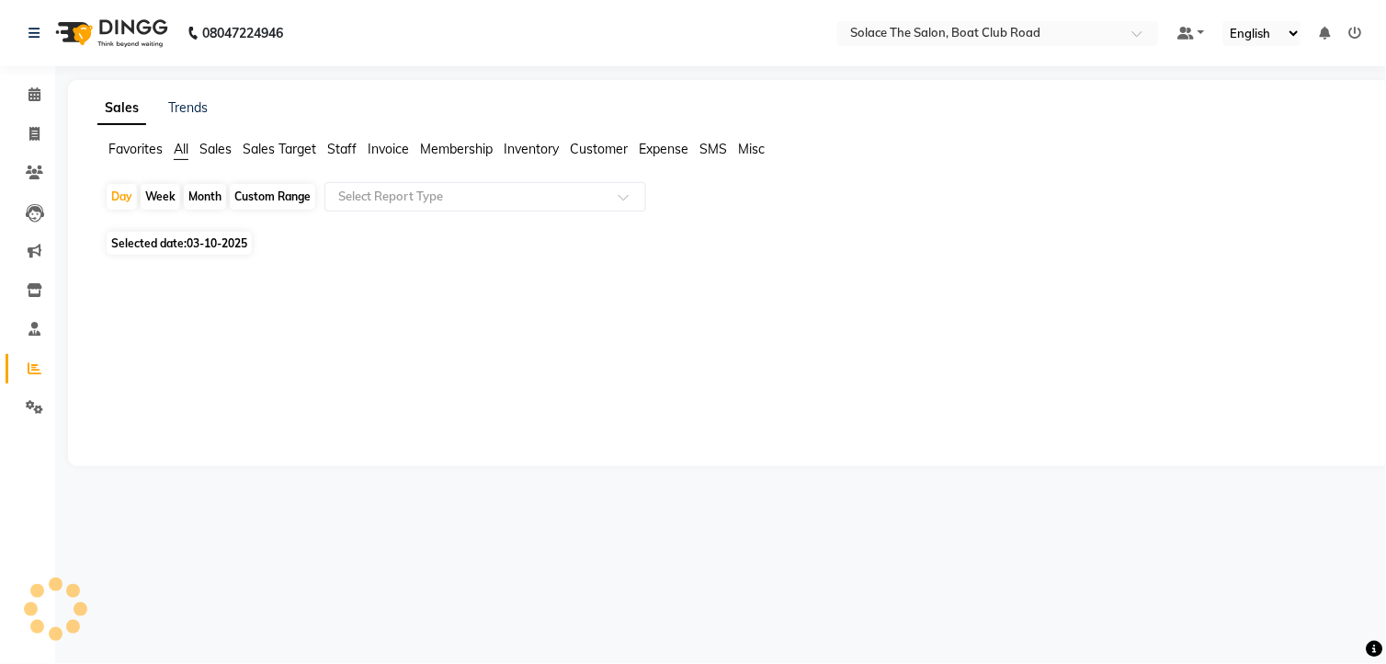
click at [350, 141] on span "Staff" at bounding box center [341, 149] width 29 height 17
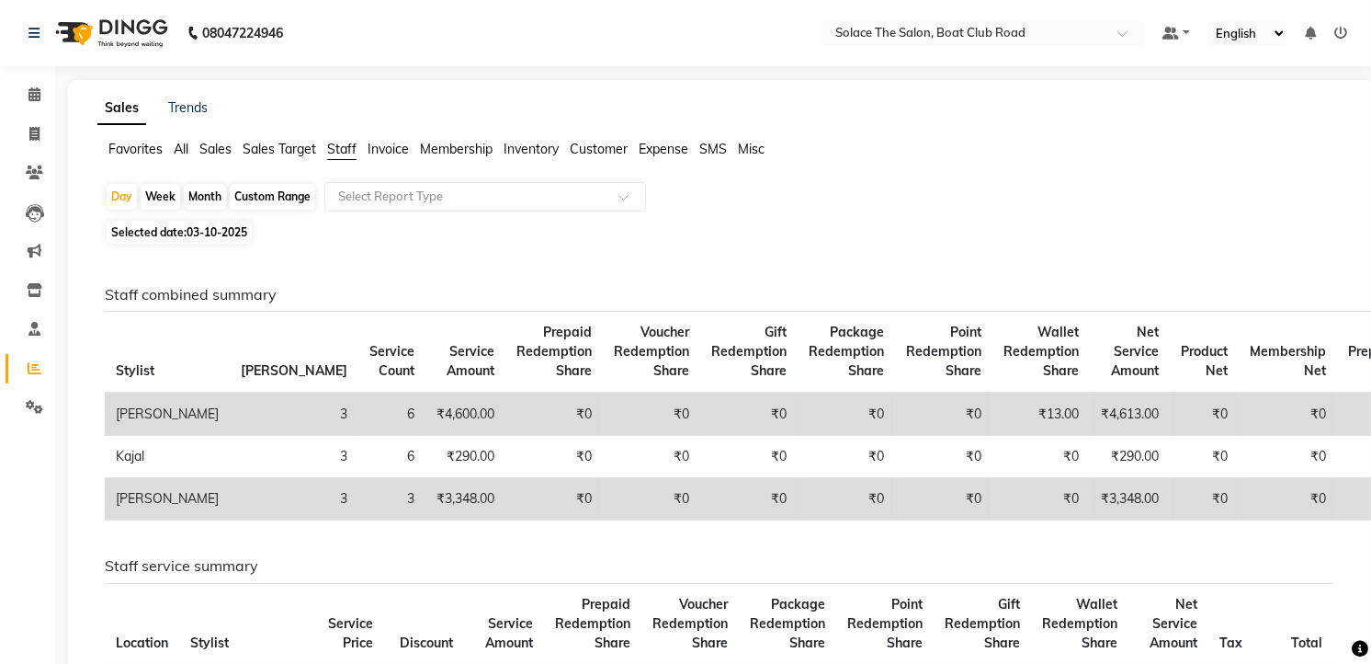
click at [198, 195] on div "Month" at bounding box center [205, 197] width 42 height 26
select select "10"
select select "2025"
click at [200, 194] on div "Month" at bounding box center [205, 197] width 42 height 26
select select "10"
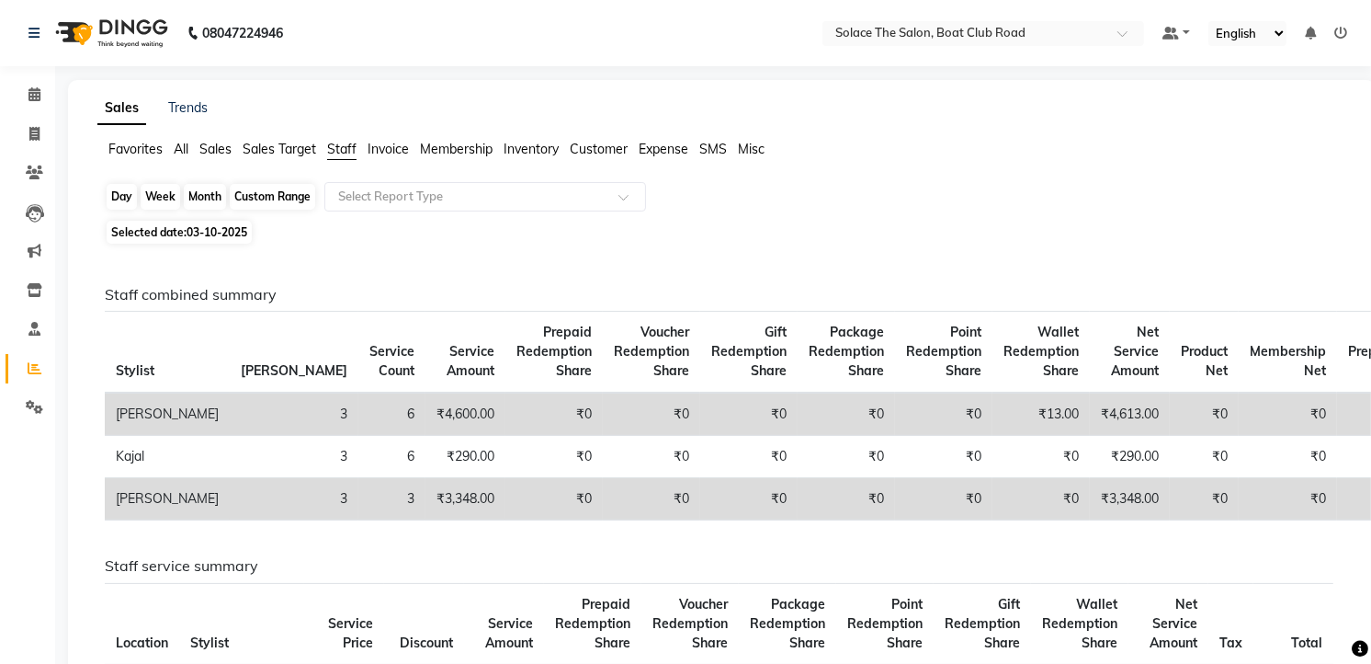
select select "2025"
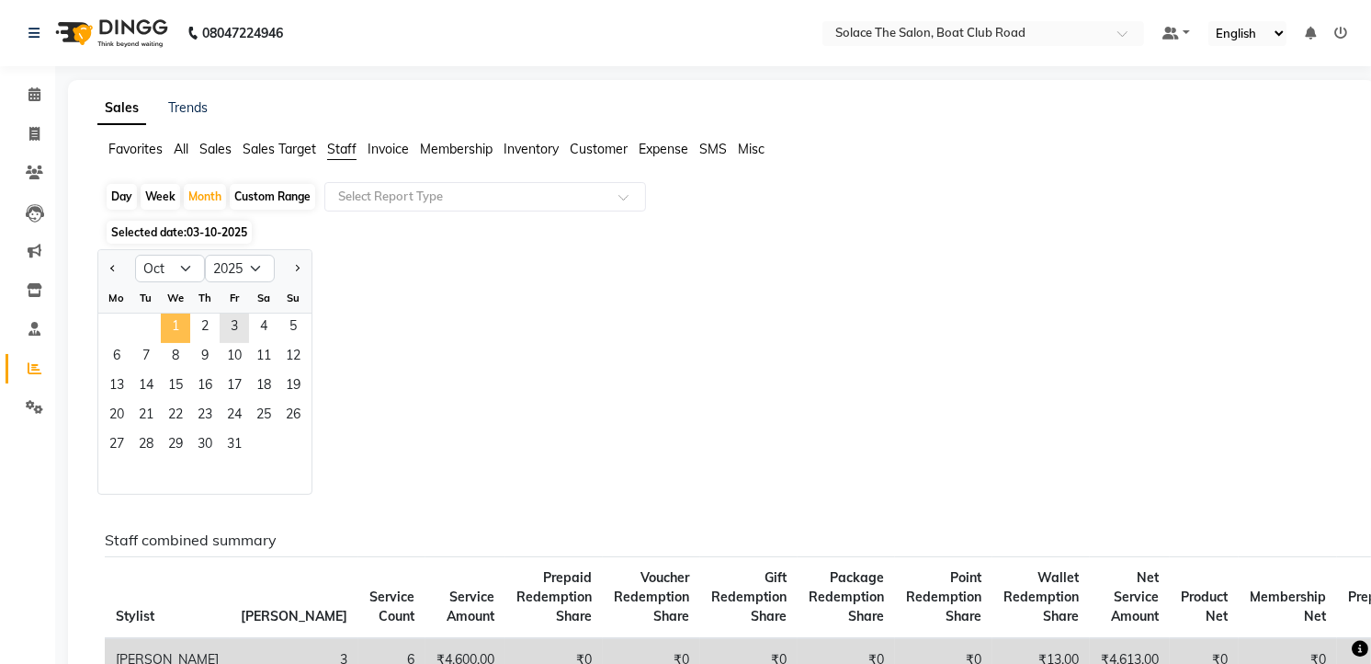
click at [180, 318] on span "1" at bounding box center [175, 327] width 29 height 29
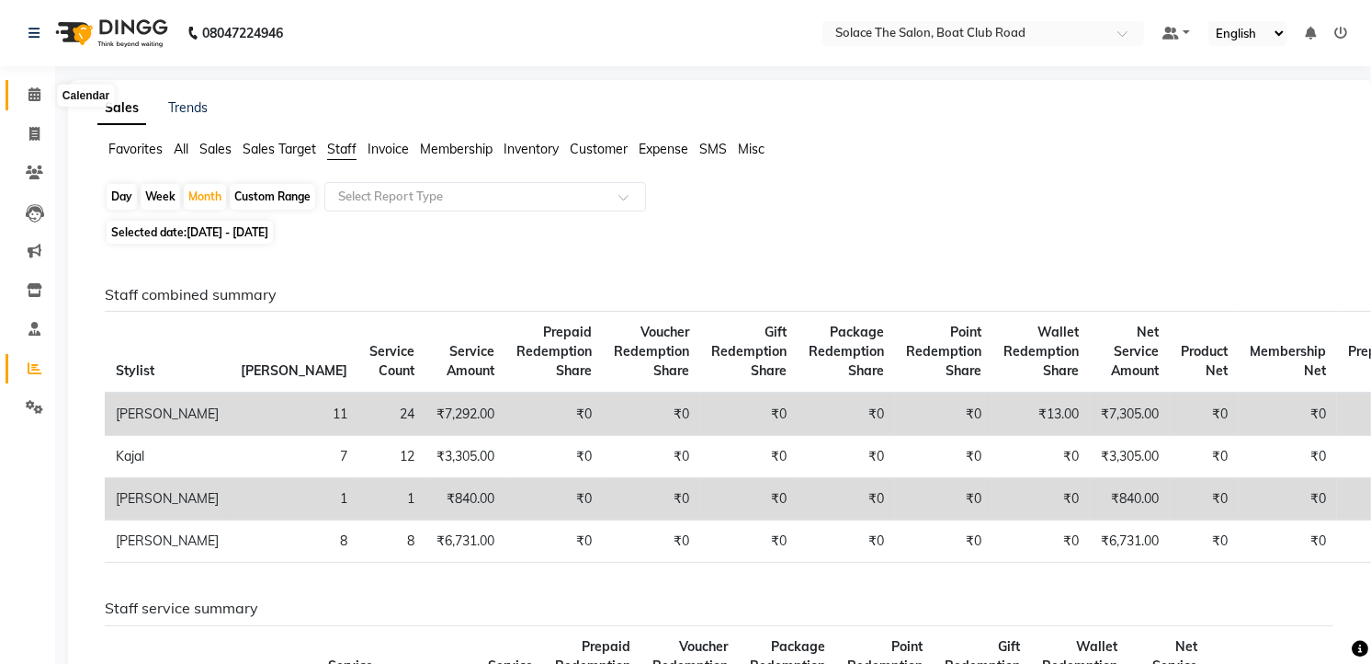
click at [31, 94] on icon at bounding box center [34, 94] width 12 height 14
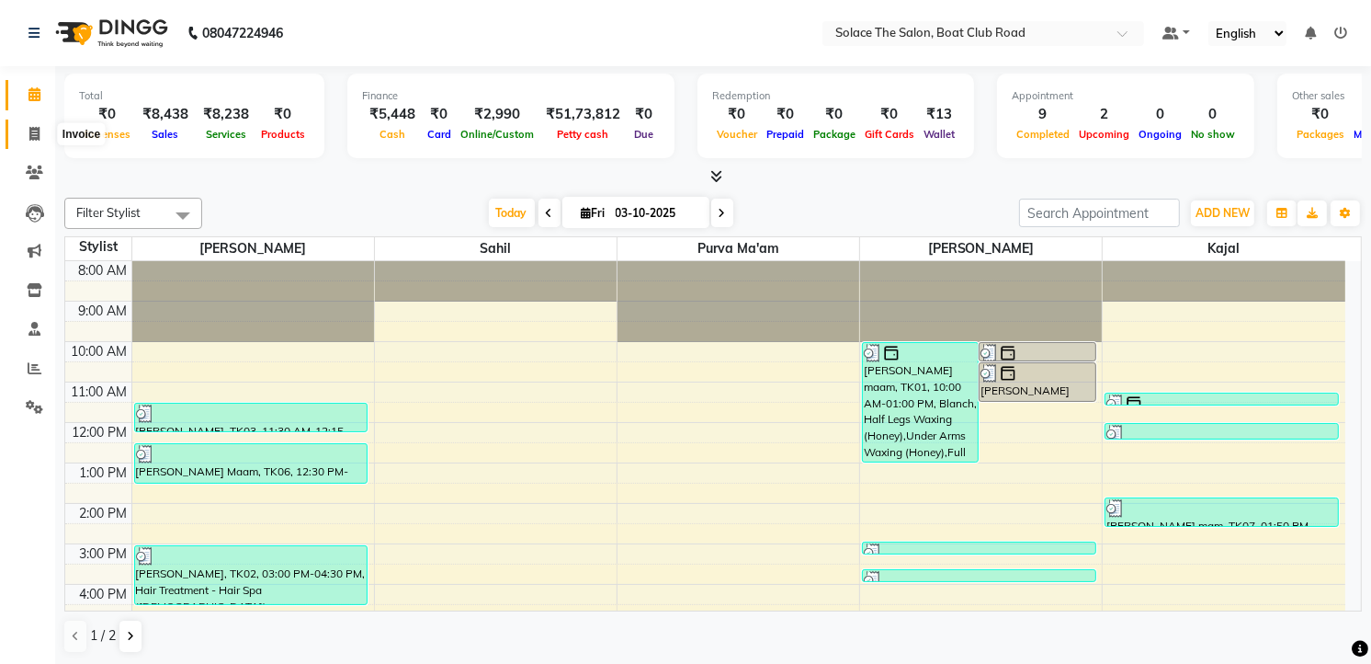
click at [30, 129] on icon at bounding box center [34, 134] width 10 height 14
select select "service"
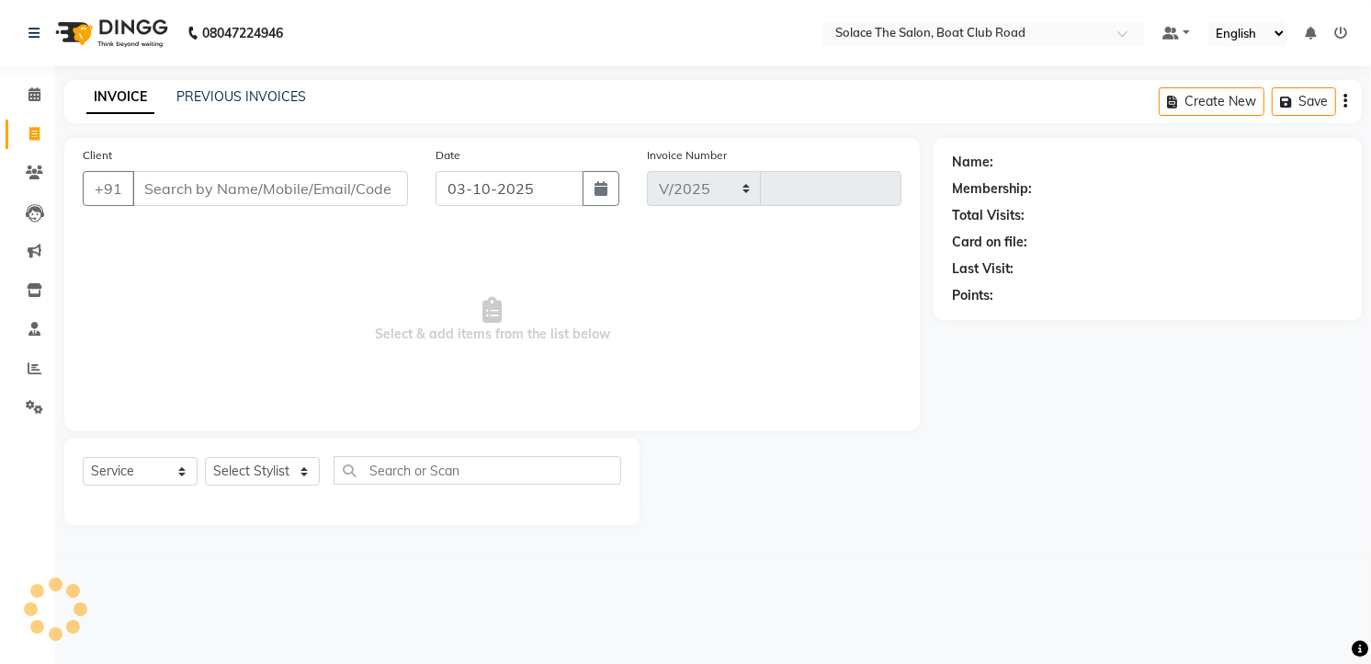
select select "585"
type input "1557"
click at [208, 191] on input "Client" at bounding box center [271, 188] width 279 height 35
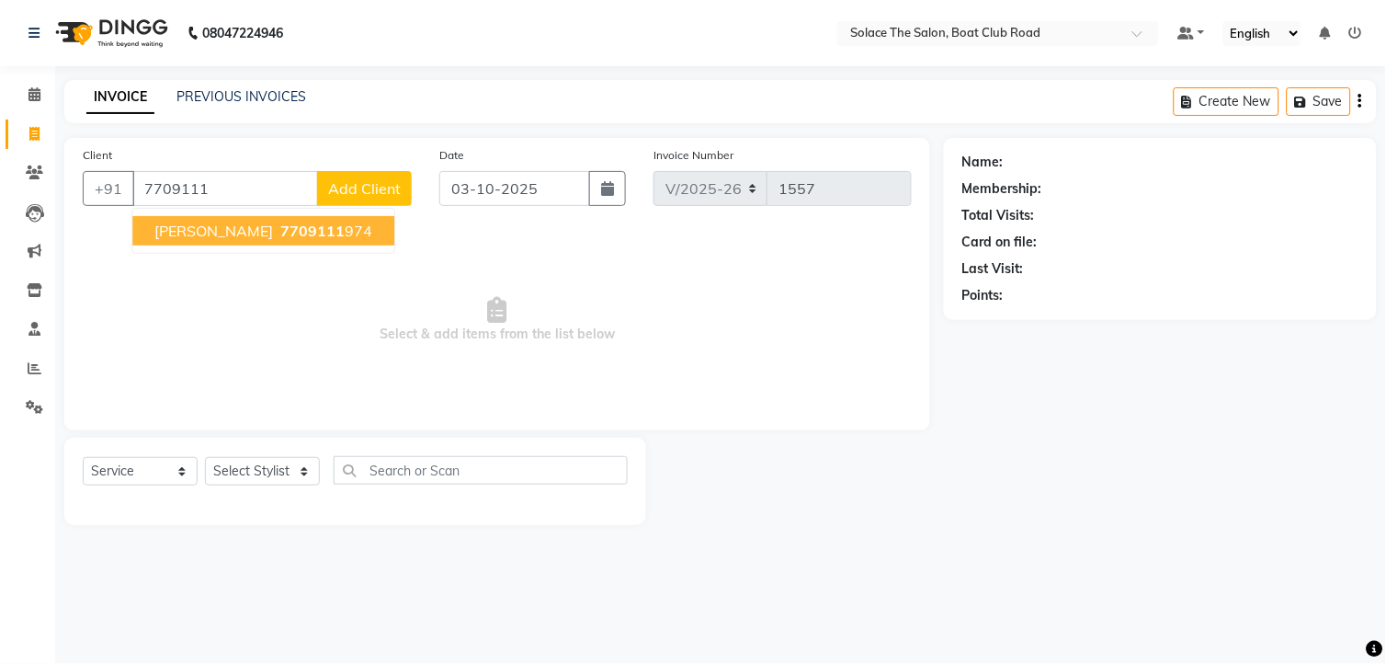
click at [245, 227] on span "[PERSON_NAME]" at bounding box center [213, 230] width 119 height 18
type input "7709111974"
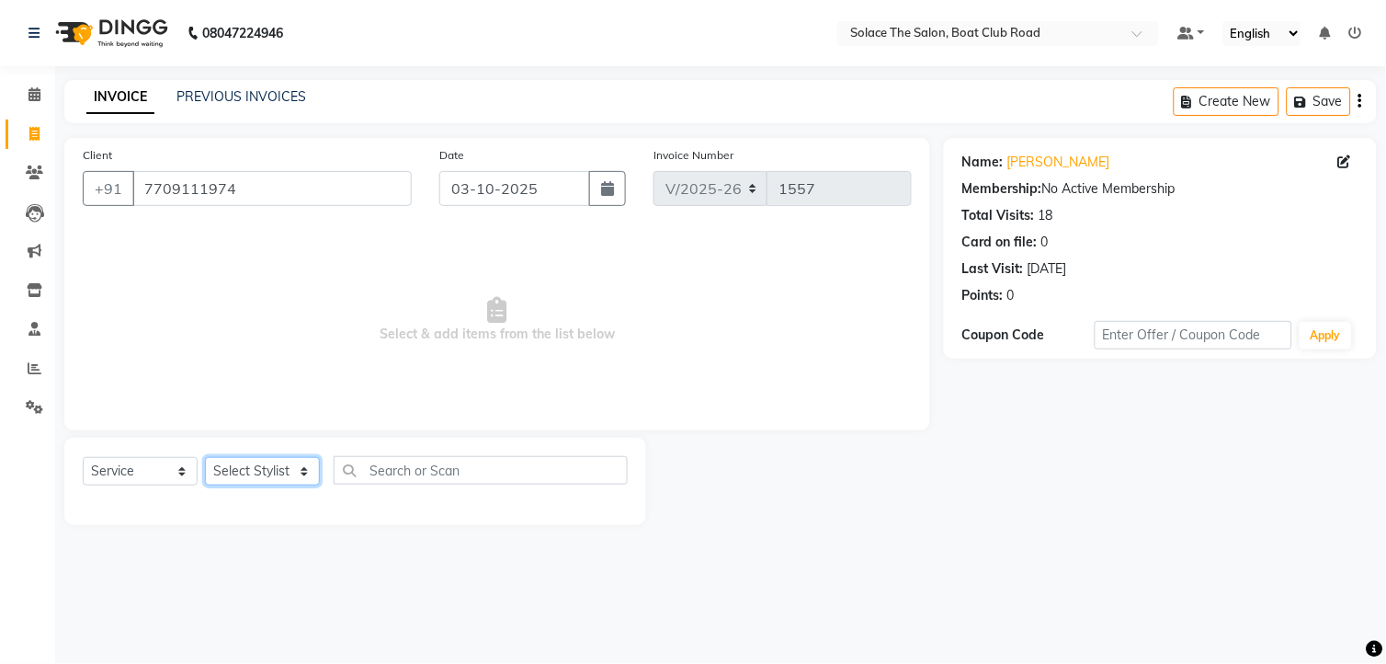
click at [301, 471] on select "Select Stylist [PERSON_NAME] [PERSON_NAME] [PERSON_NAME] Front Desk Kajal [PERS…" at bounding box center [262, 471] width 115 height 28
select select "9749"
click at [205, 458] on select "Select Stylist [PERSON_NAME] [PERSON_NAME] [PERSON_NAME] Front Desk Kajal [PERS…" at bounding box center [262, 471] width 115 height 28
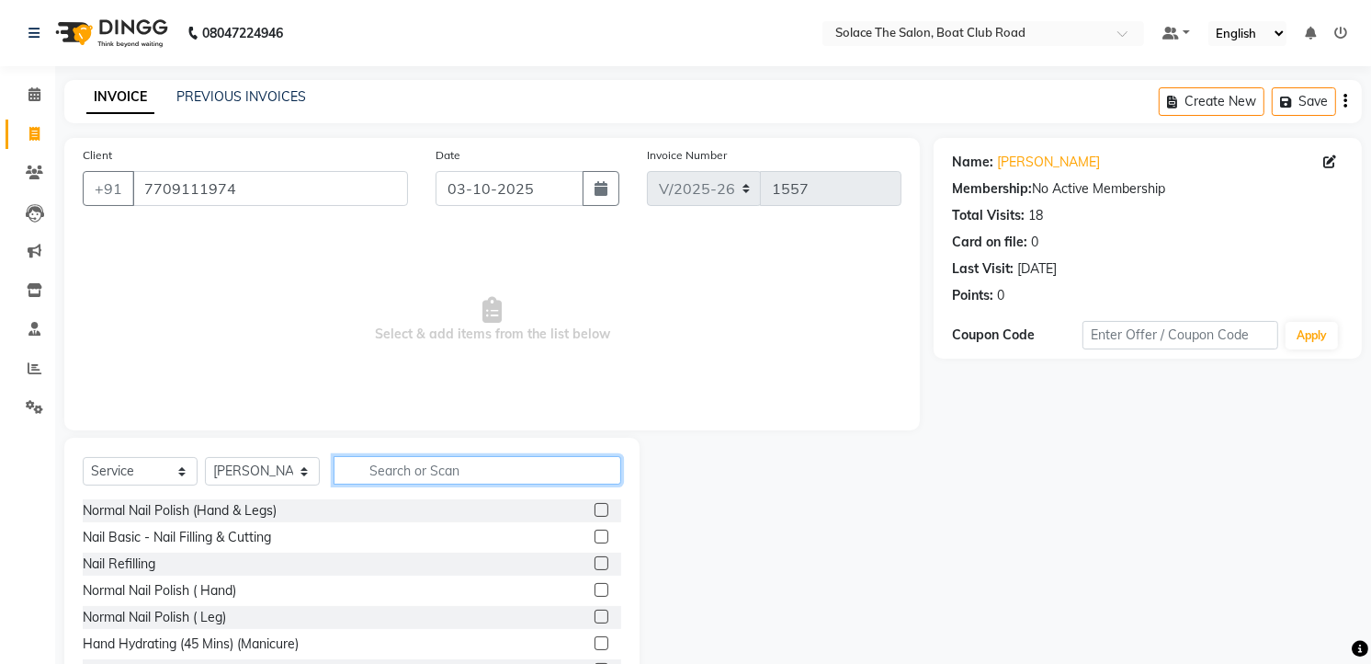
click at [433, 470] on input "text" at bounding box center [478, 470] width 288 height 28
type input "thre"
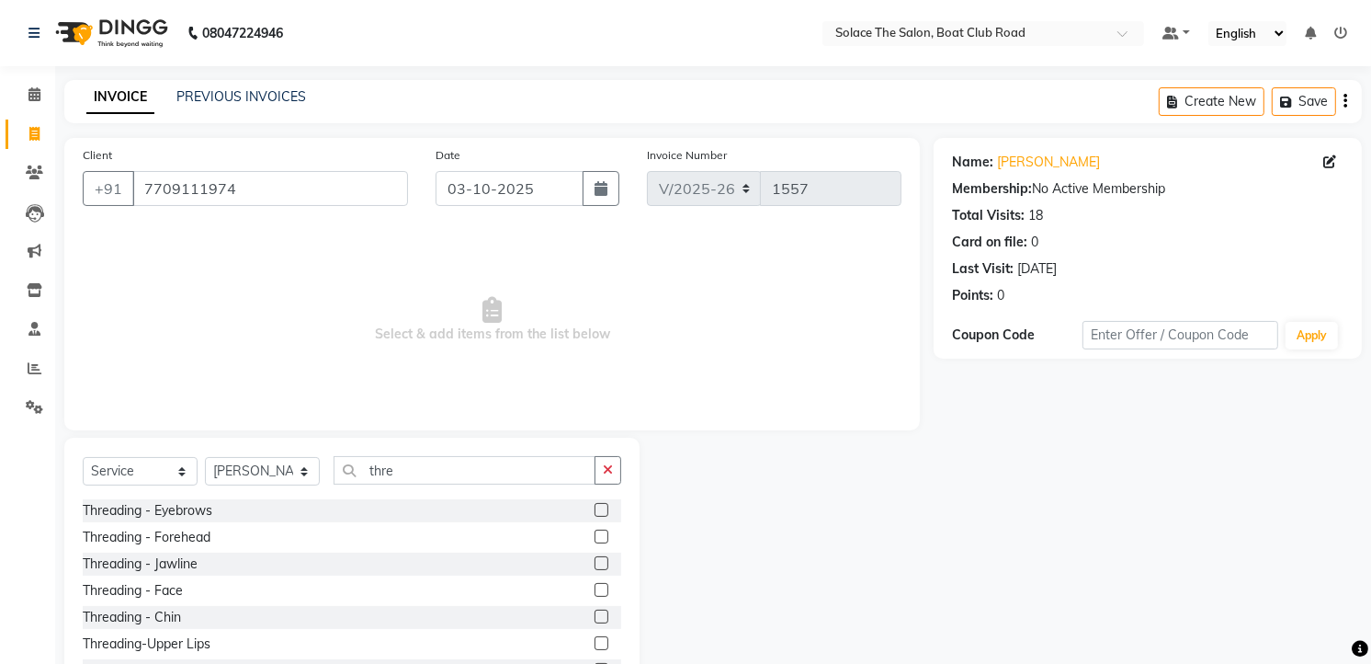
click at [595, 508] on label at bounding box center [602, 510] width 14 height 14
click at [595, 508] on input "checkbox" at bounding box center [601, 511] width 12 height 12
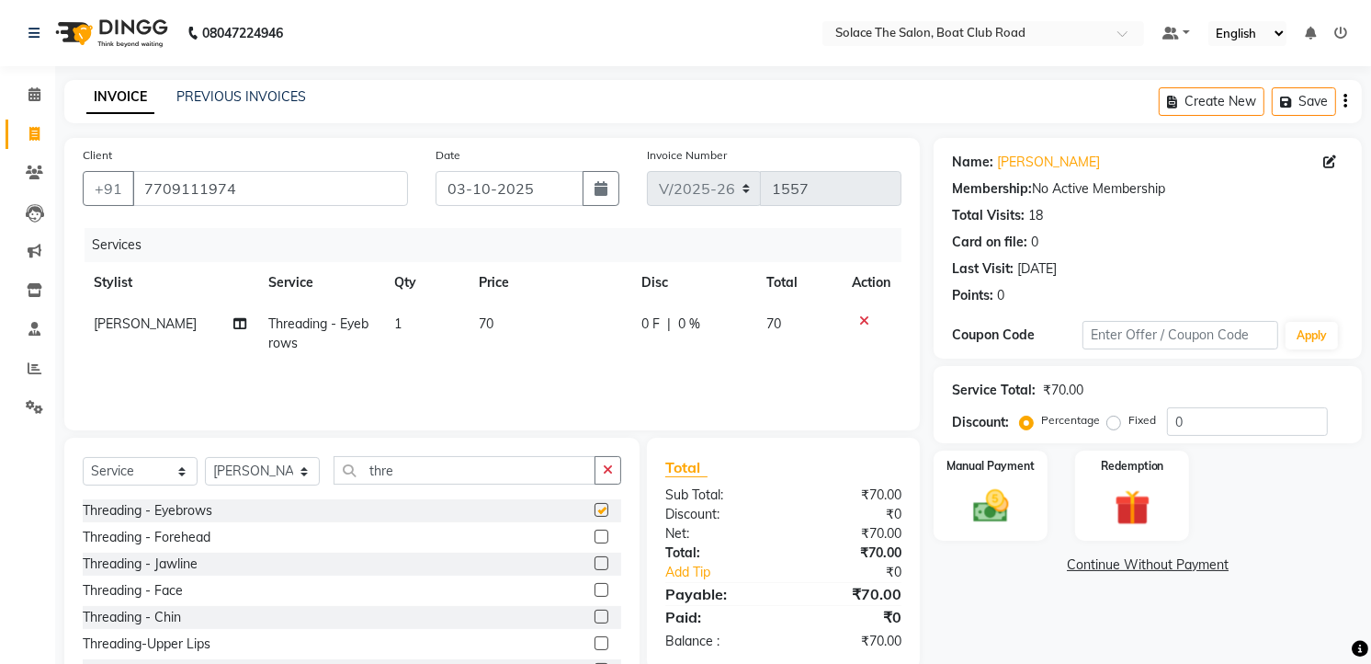
checkbox input "false"
click at [424, 471] on input "thre" at bounding box center [465, 470] width 262 height 28
type input "t"
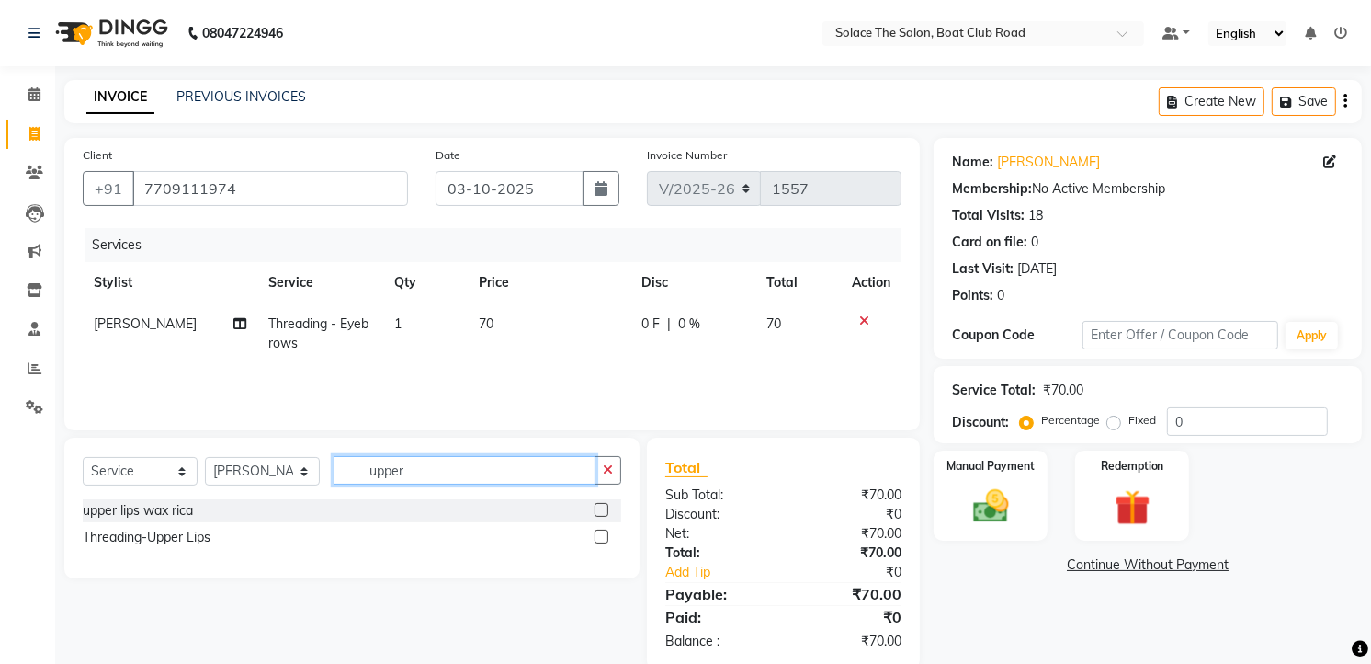
type input "upper"
click at [600, 537] on label at bounding box center [602, 536] width 14 height 14
click at [600, 537] on input "checkbox" at bounding box center [601, 537] width 12 height 12
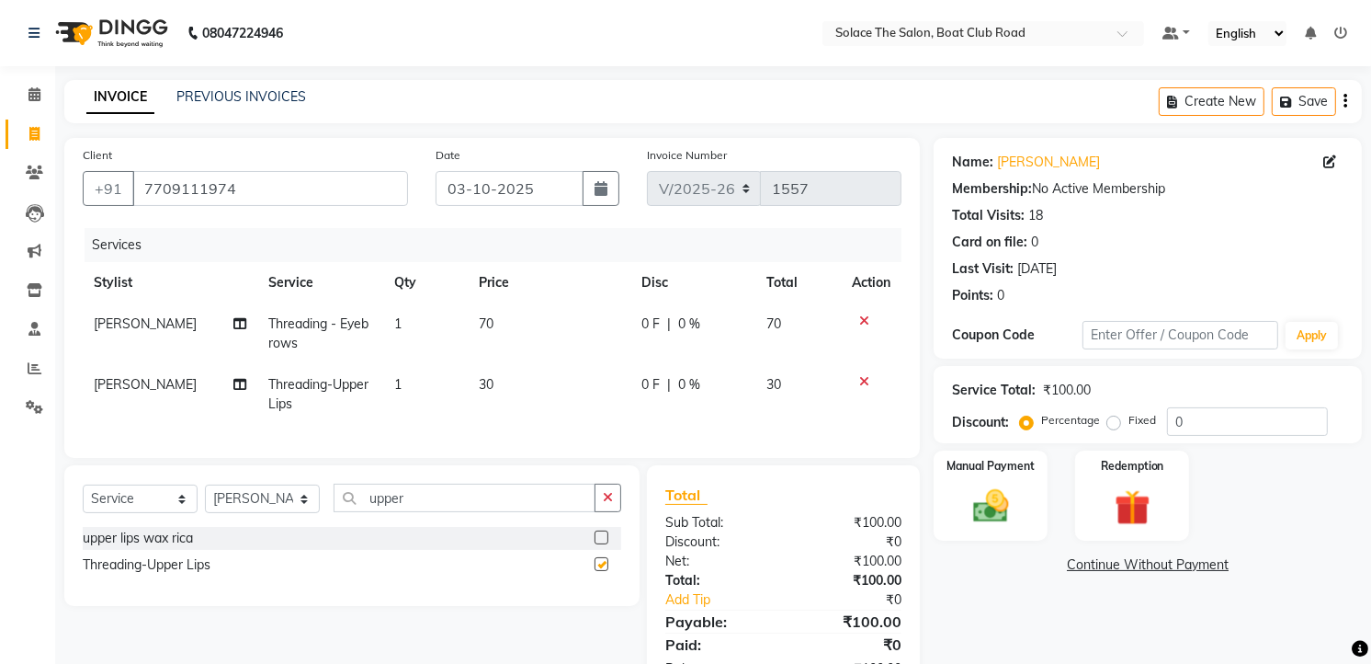
checkbox input "false"
click at [301, 513] on select "Select Stylist [PERSON_NAME] [PERSON_NAME] [PERSON_NAME] Front Desk Kajal [PERS…" at bounding box center [262, 498] width 115 height 28
select select "23757"
click at [205, 500] on select "Select Stylist [PERSON_NAME] [PERSON_NAME] [PERSON_NAME] Front Desk Kajal [PERS…" at bounding box center [262, 498] width 115 height 28
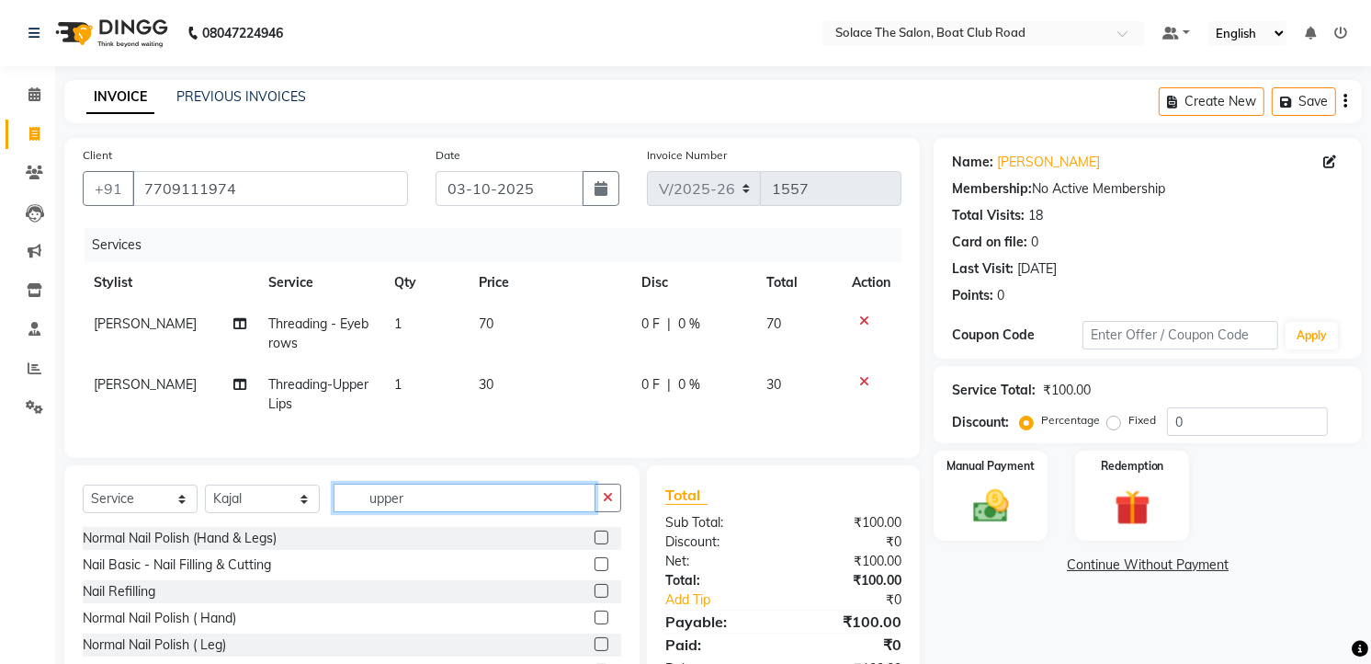
click at [436, 512] on input "upper" at bounding box center [465, 497] width 262 height 28
type input "u"
type input "thre"
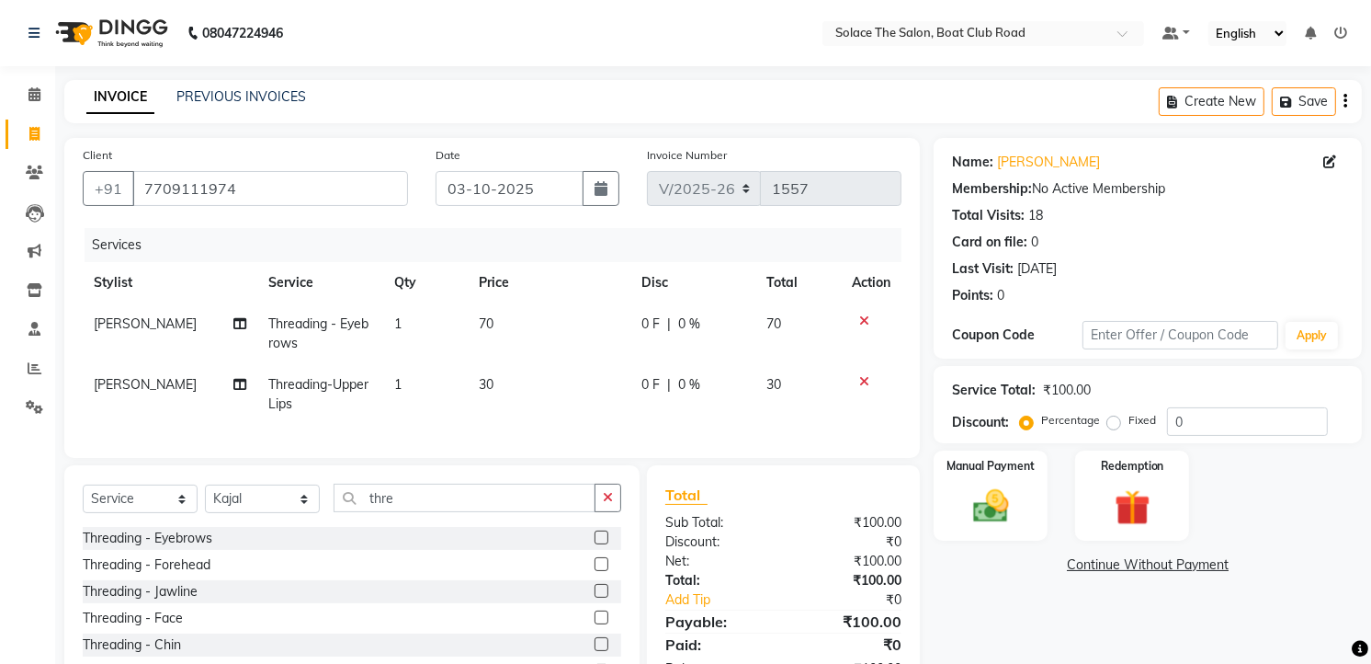
click at [595, 544] on label at bounding box center [602, 537] width 14 height 14
click at [595, 544] on input "checkbox" at bounding box center [601, 538] width 12 height 12
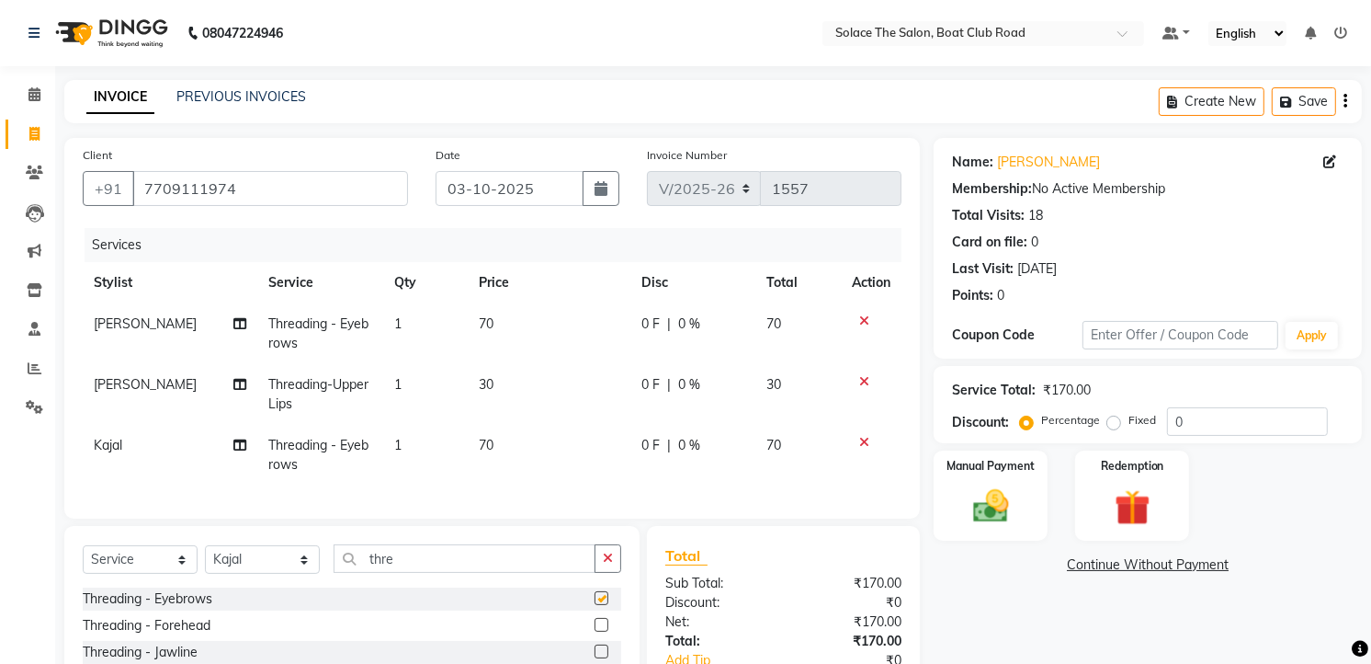
checkbox input "false"
click at [436, 570] on input "thre" at bounding box center [465, 558] width 262 height 28
type input "t"
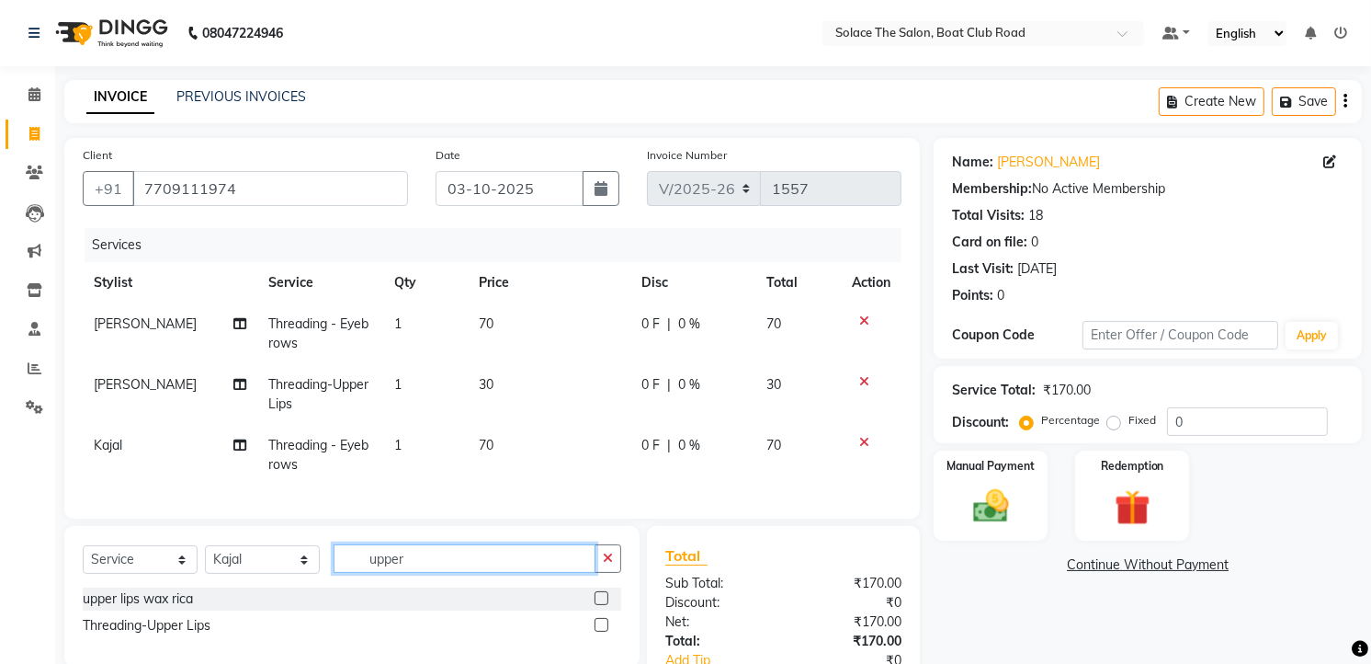
type input "upper"
click at [602, 631] on label at bounding box center [602, 625] width 14 height 14
click at [602, 631] on input "checkbox" at bounding box center [601, 625] width 12 height 12
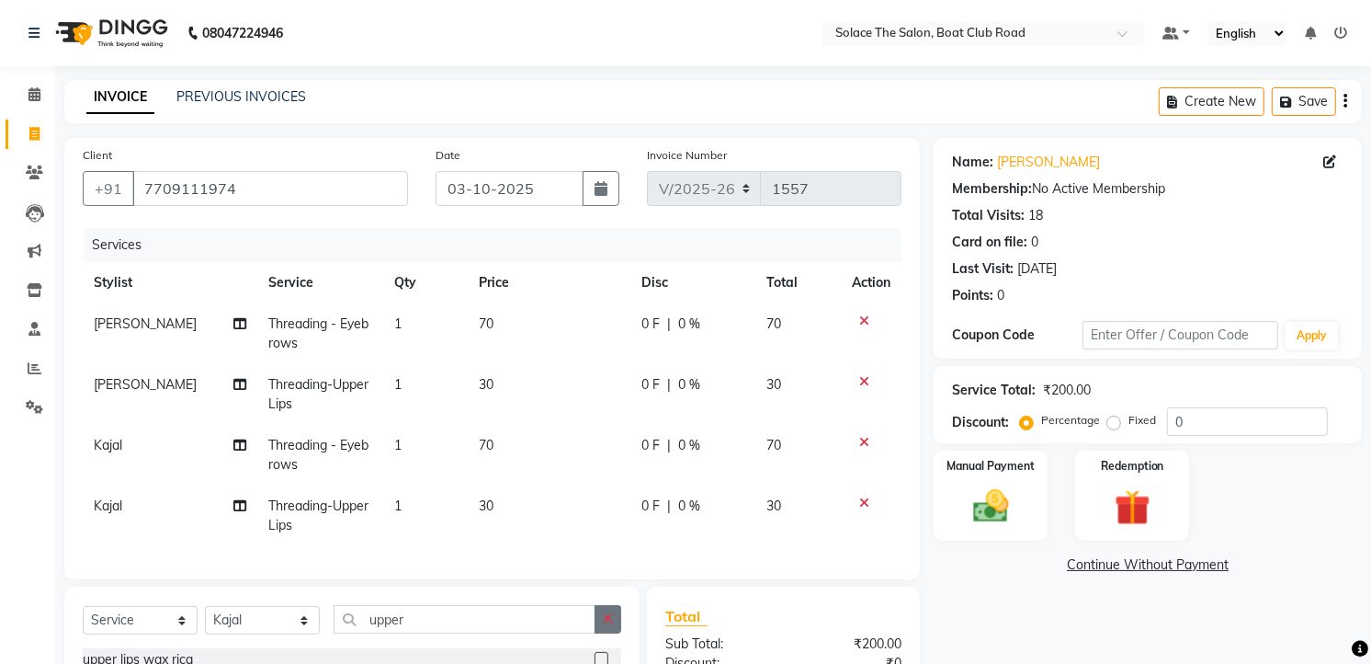
checkbox input "false"
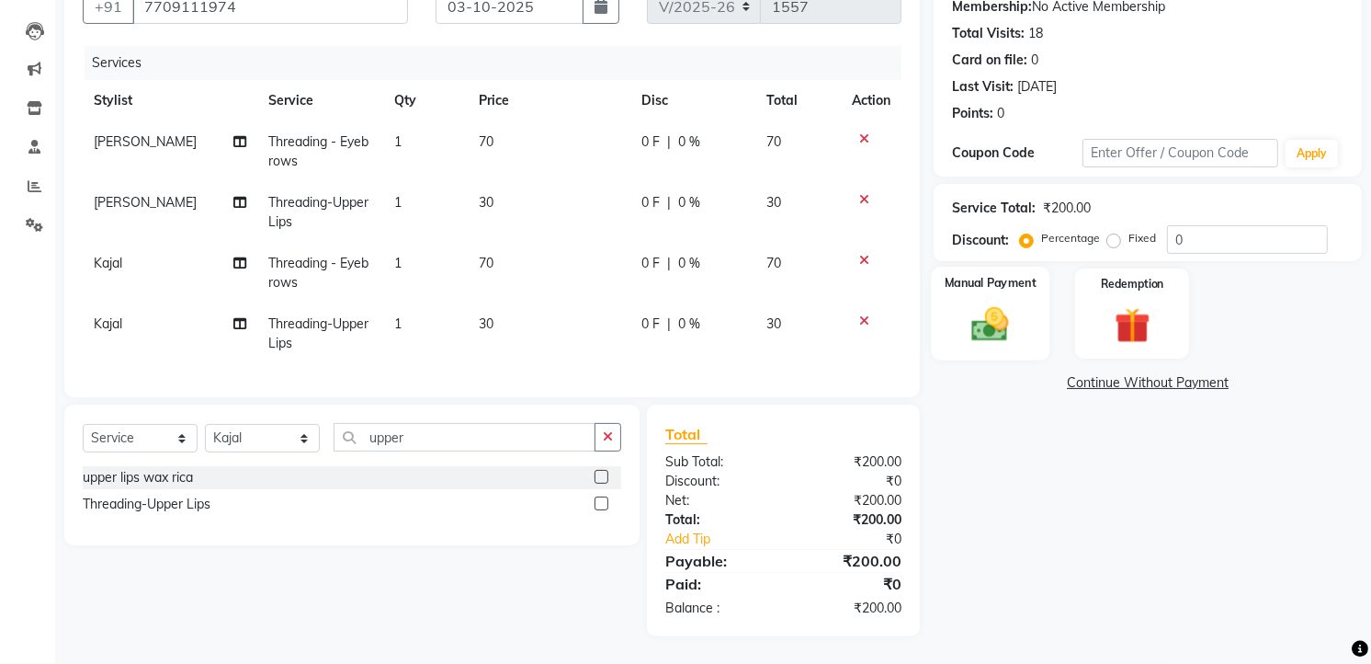
click at [993, 303] on img at bounding box center [991, 324] width 60 height 42
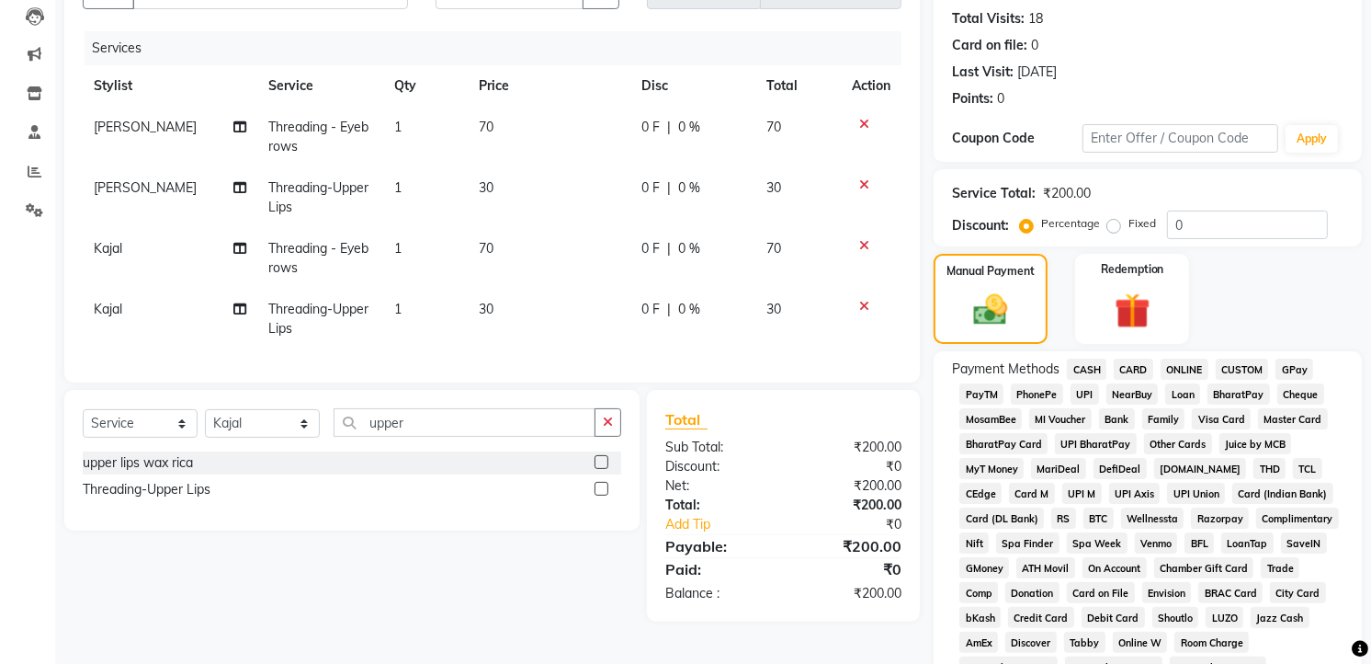
click at [1290, 361] on span "GPay" at bounding box center [1295, 368] width 38 height 21
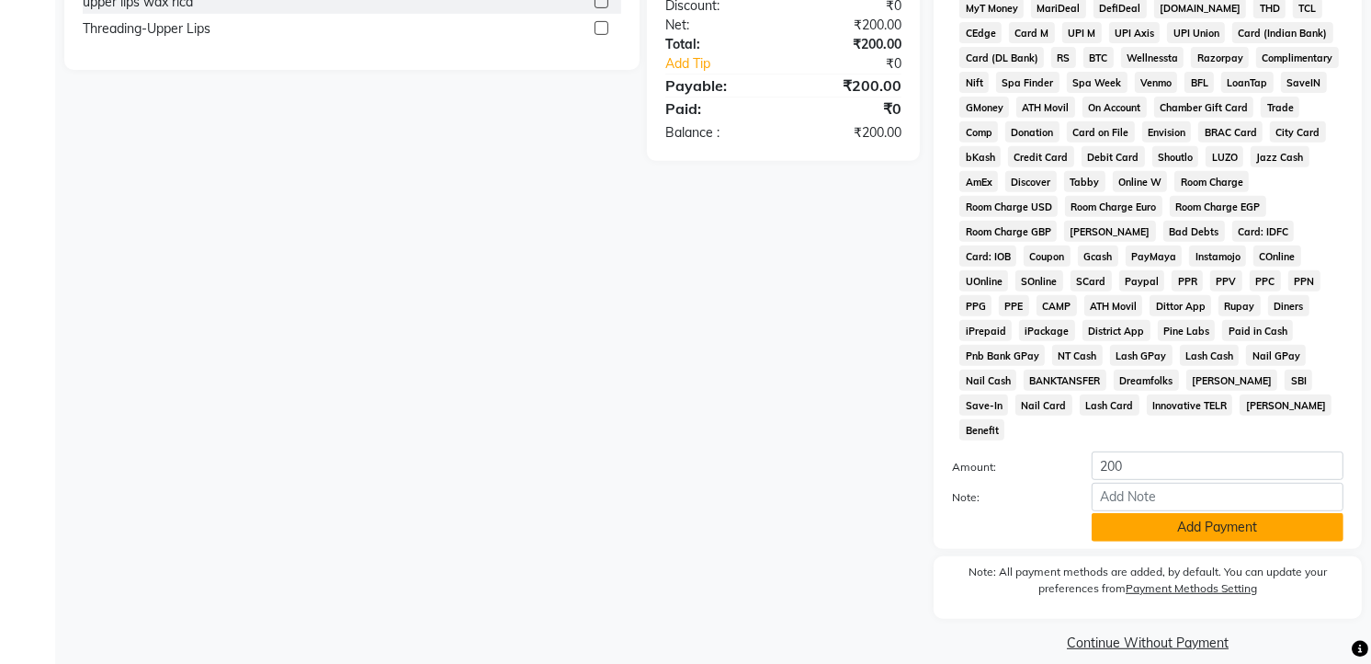
click at [1209, 513] on button "Add Payment" at bounding box center [1218, 527] width 252 height 28
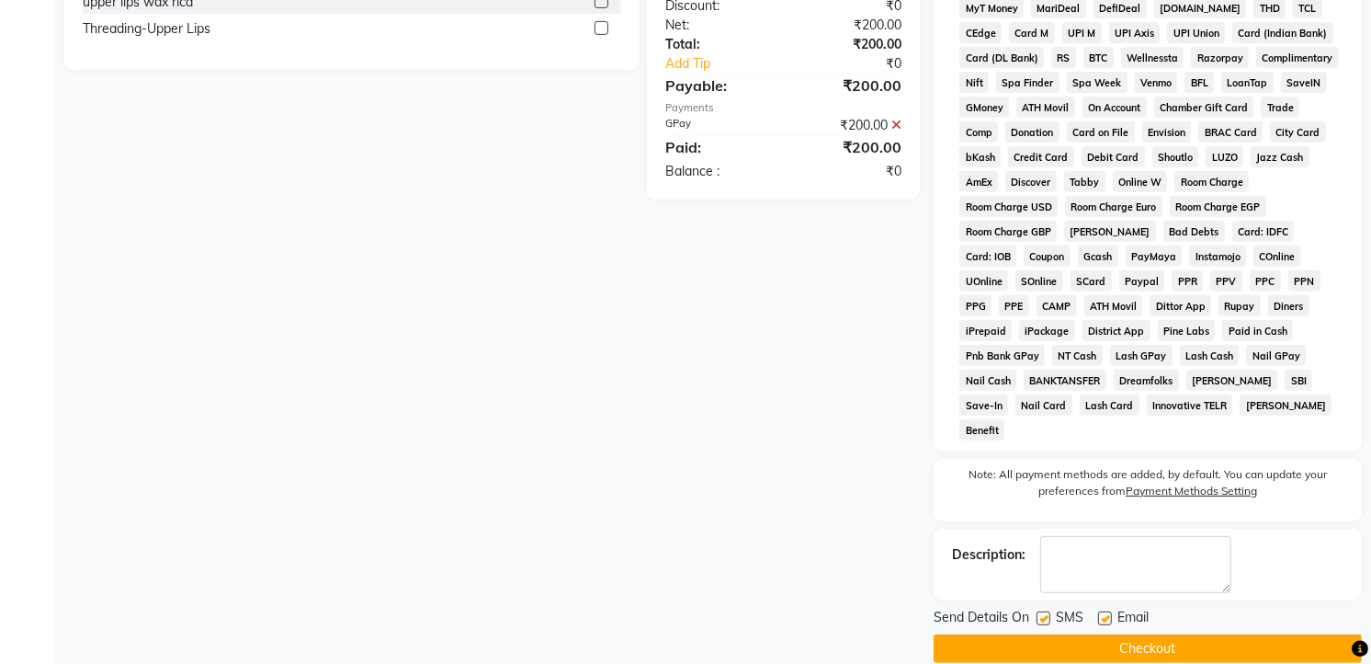
scroll to position [664, 0]
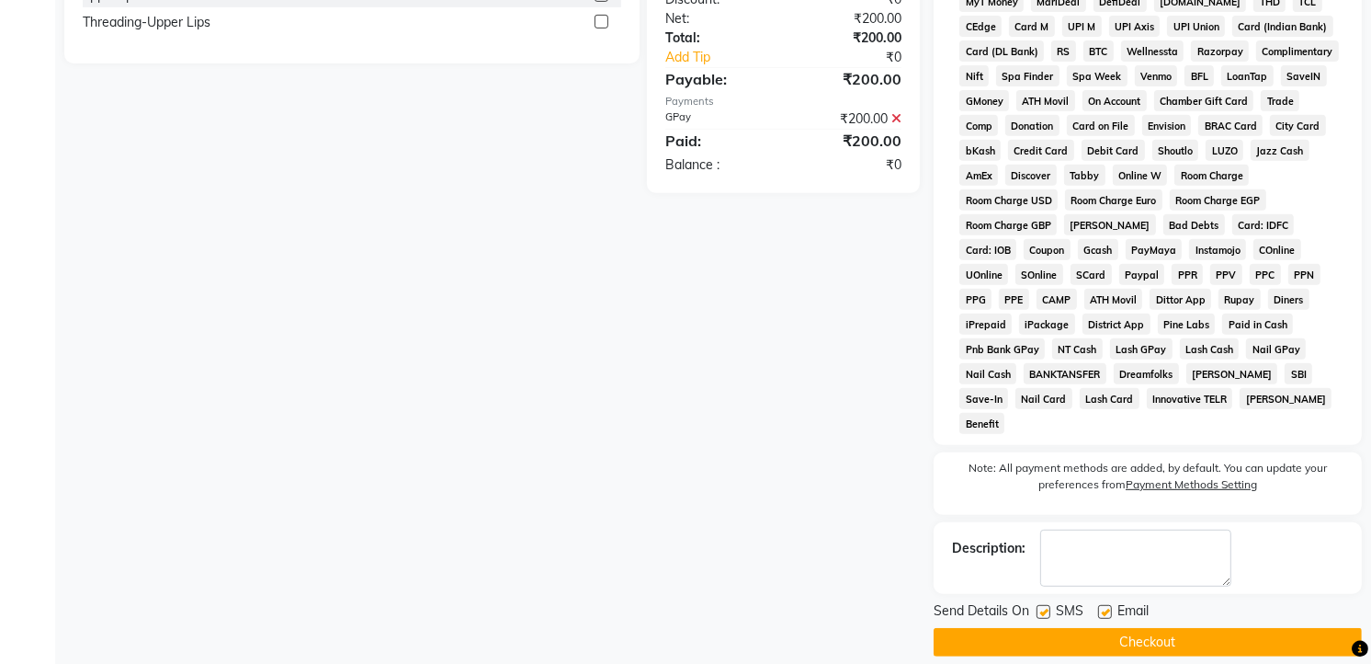
click at [1146, 628] on button "Checkout" at bounding box center [1148, 642] width 428 height 28
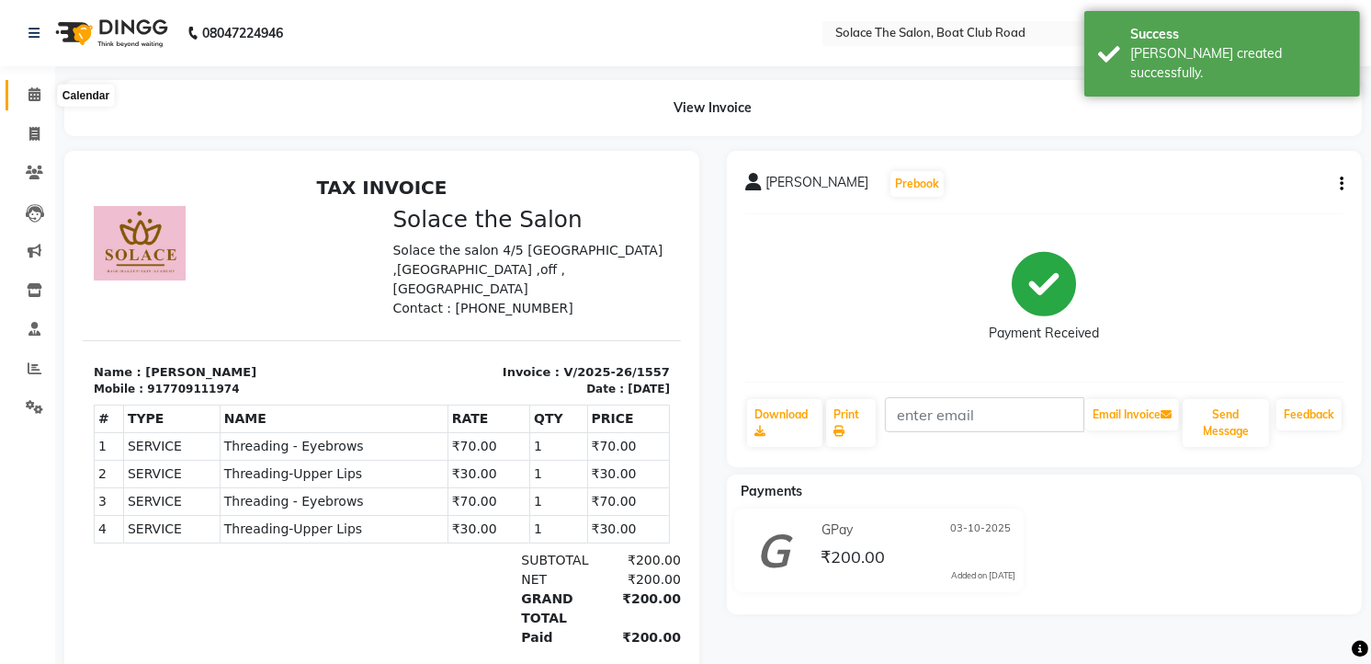
click at [34, 89] on icon at bounding box center [34, 94] width 12 height 14
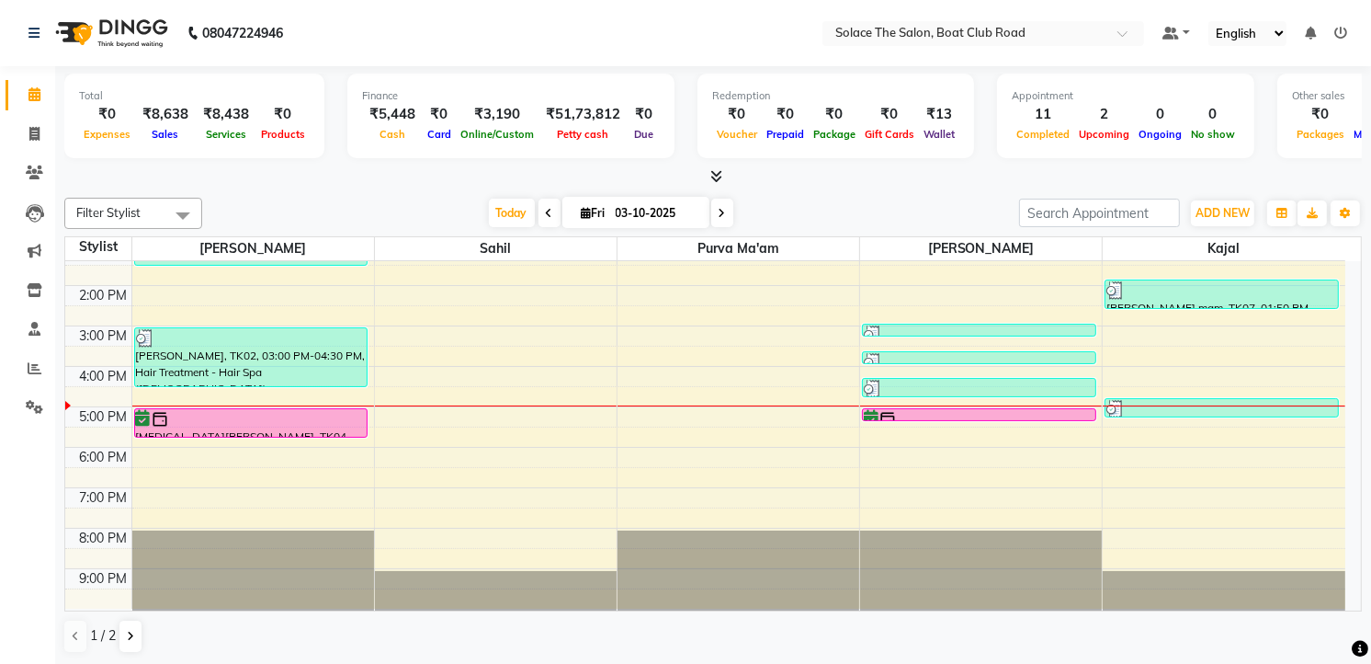
scroll to position [1, 0]
click at [1119, 375] on div "8:00 AM 9:00 AM 10:00 AM 11:00 AM 12:00 PM 1:00 PM 2:00 PM 3:00 PM 4:00 PM 5:00…" at bounding box center [705, 324] width 1280 height 565
click at [582, 215] on icon at bounding box center [587, 212] width 10 height 12
select select "10"
select select "2025"
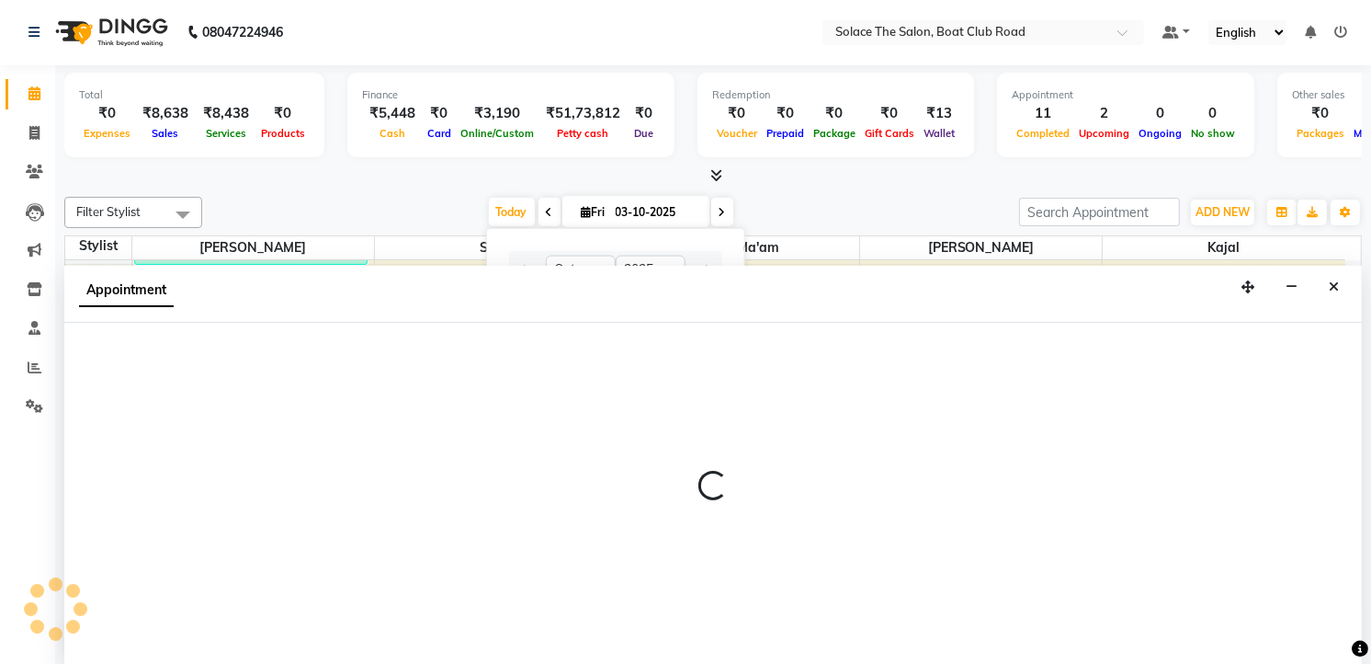
select select "23757"
select select "tentative"
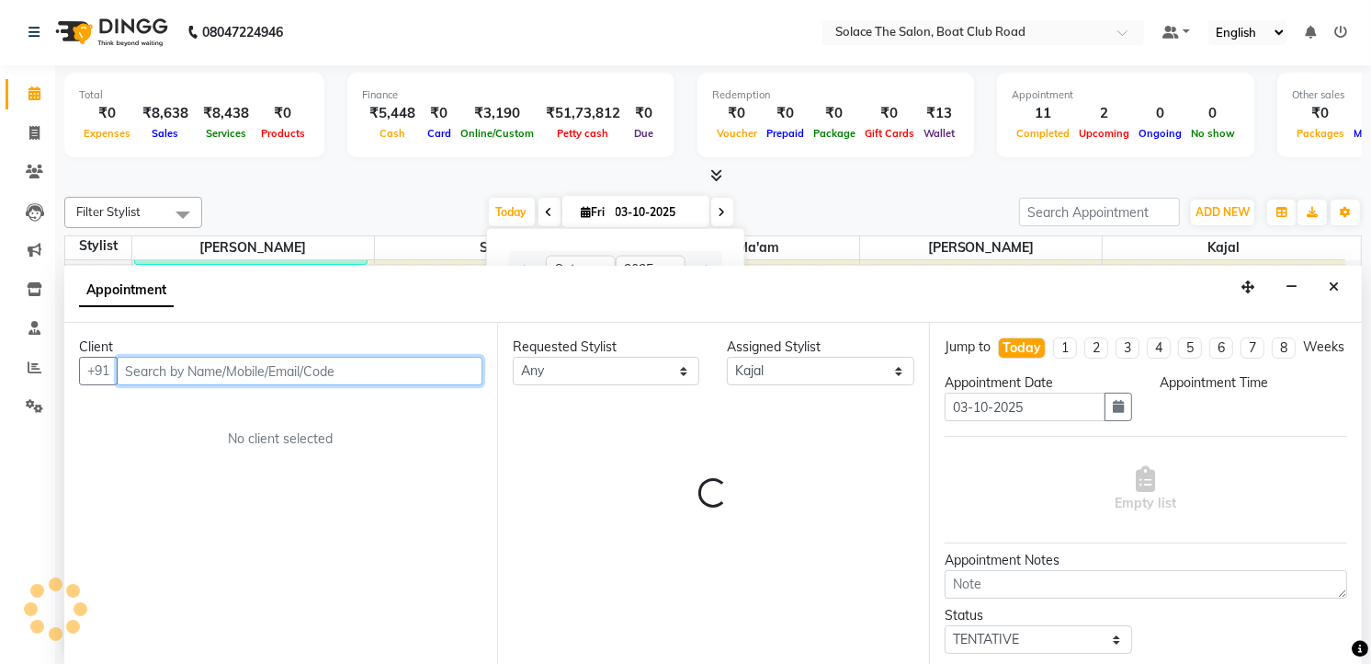
select select "960"
